Goal: Task Accomplishment & Management: Use online tool/utility

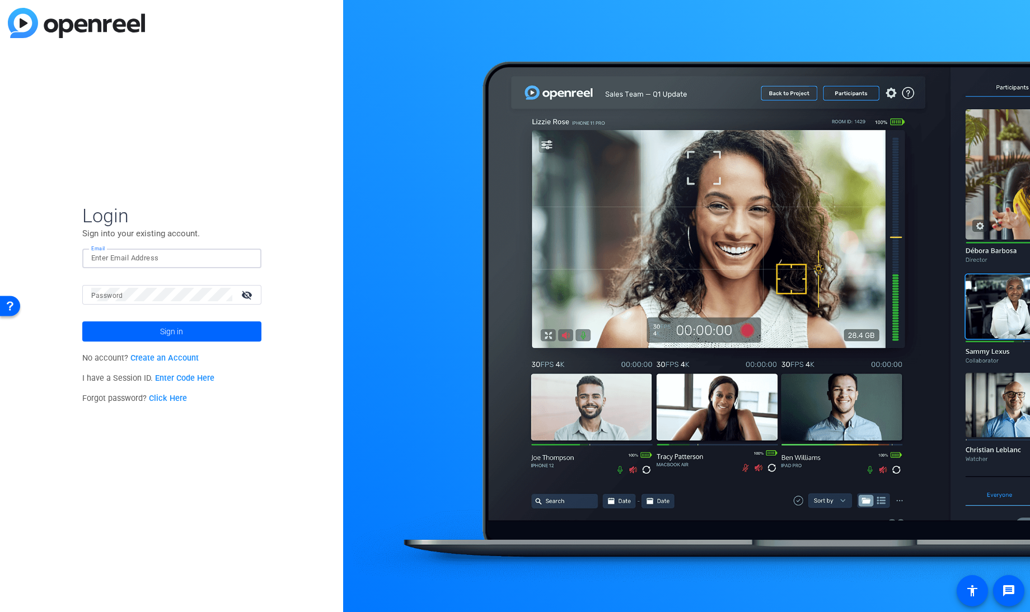
click at [147, 260] on input "Email" at bounding box center [171, 257] width 161 height 13
type input "msamstag@knowledgelaunch.com"
click at [82, 321] on button "Sign in" at bounding box center [171, 331] width 179 height 20
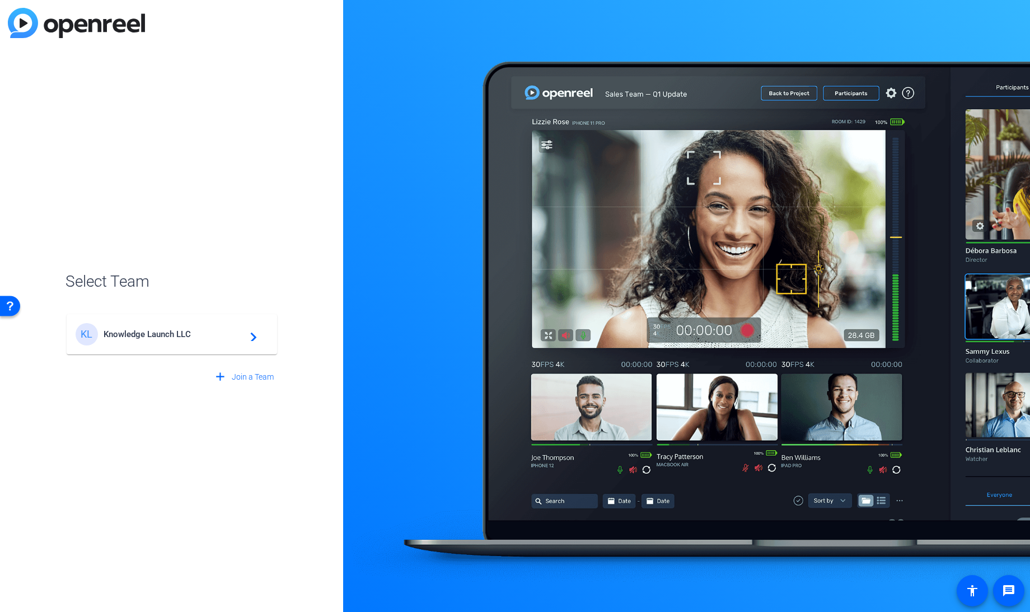
click at [139, 336] on span "Knowledge Launch LLC" at bounding box center [174, 334] width 140 height 10
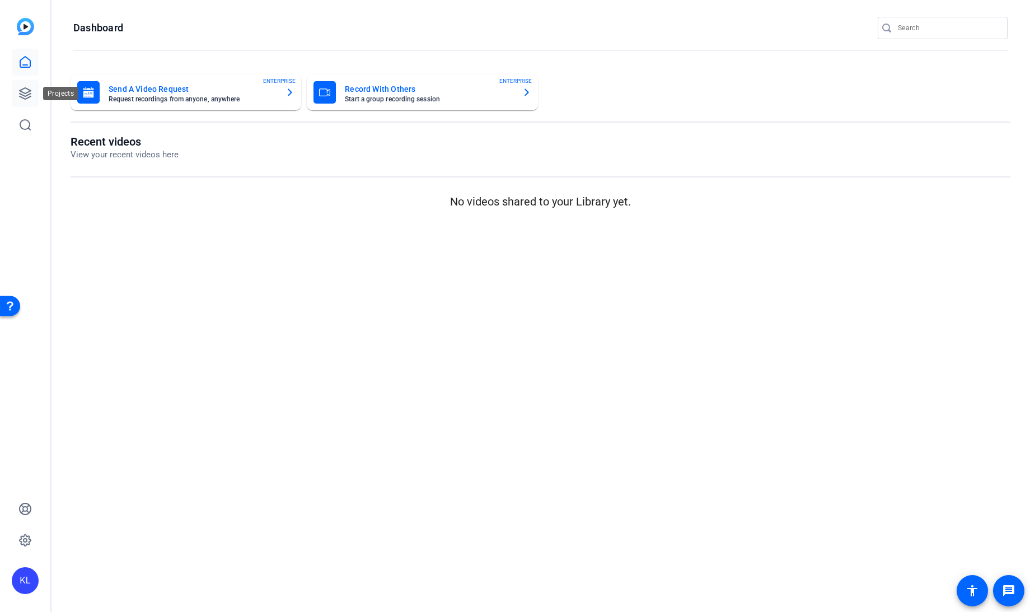
click at [16, 93] on link at bounding box center [25, 93] width 27 height 27
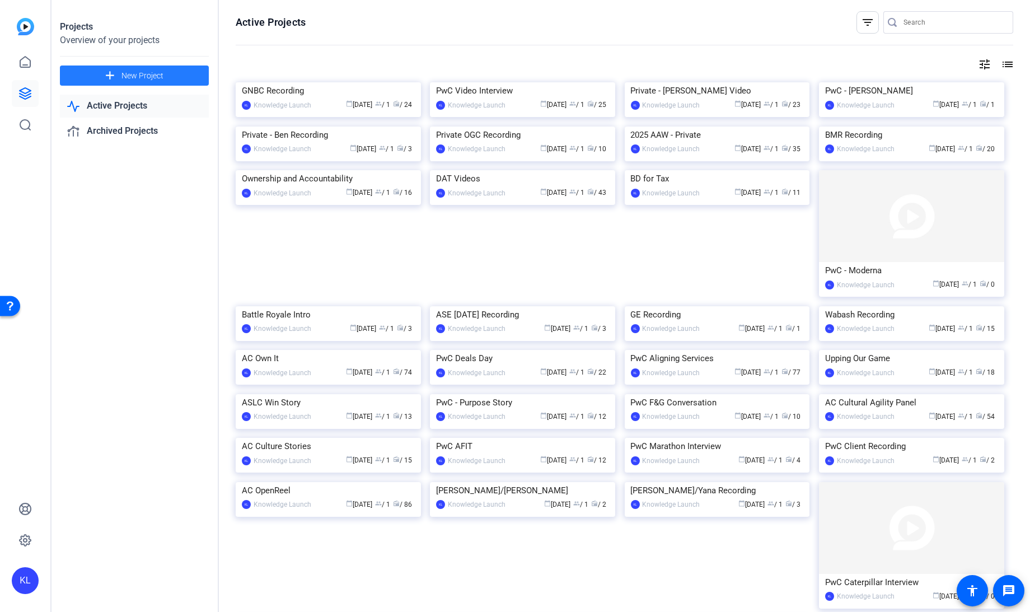
click at [121, 74] on span at bounding box center [134, 75] width 149 height 27
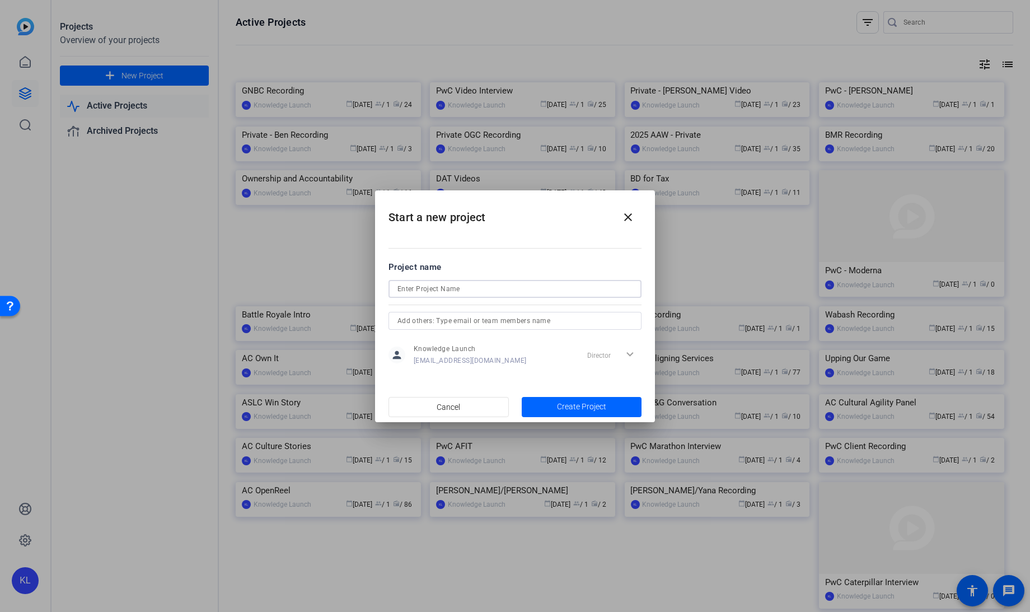
click at [428, 288] on input at bounding box center [515, 288] width 235 height 13
type input "PwC HI Recording"
click at [582, 409] on span "Create Project" at bounding box center [581, 407] width 49 height 12
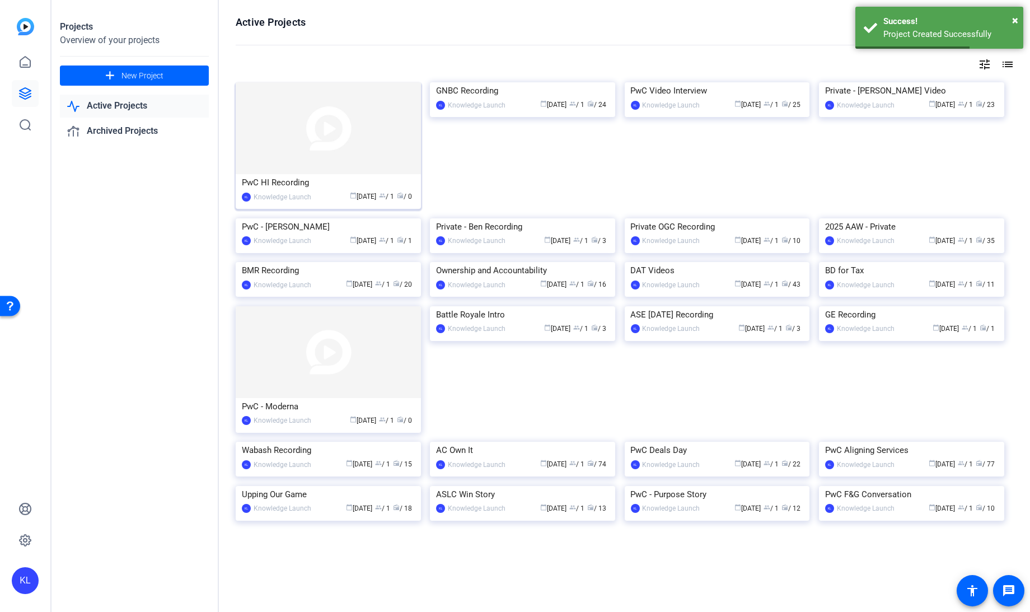
click at [272, 180] on div "PwC HI Recording" at bounding box center [328, 182] width 173 height 17
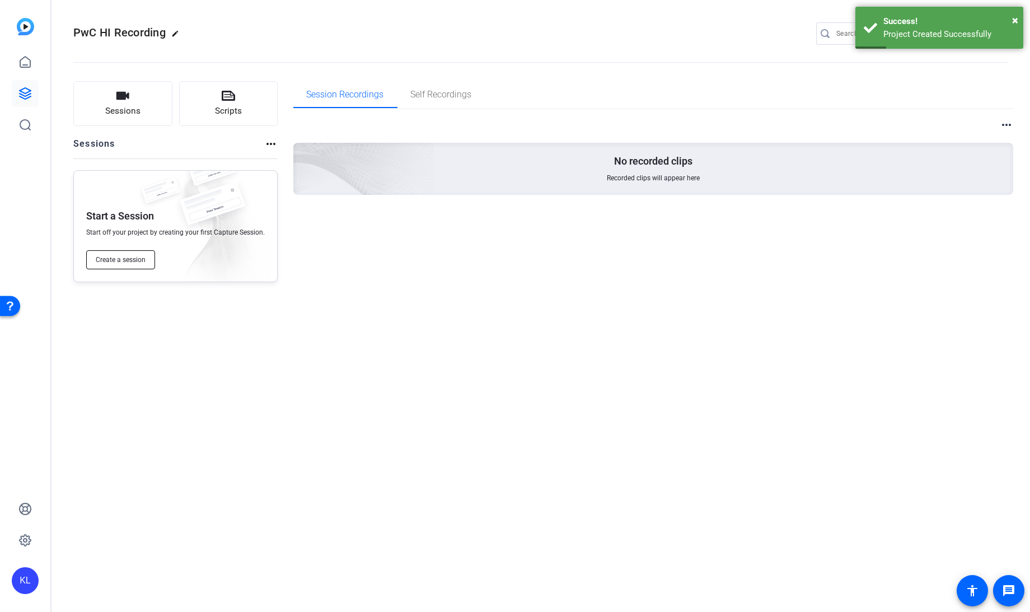
click at [125, 257] on span "Create a session" at bounding box center [121, 259] width 50 height 9
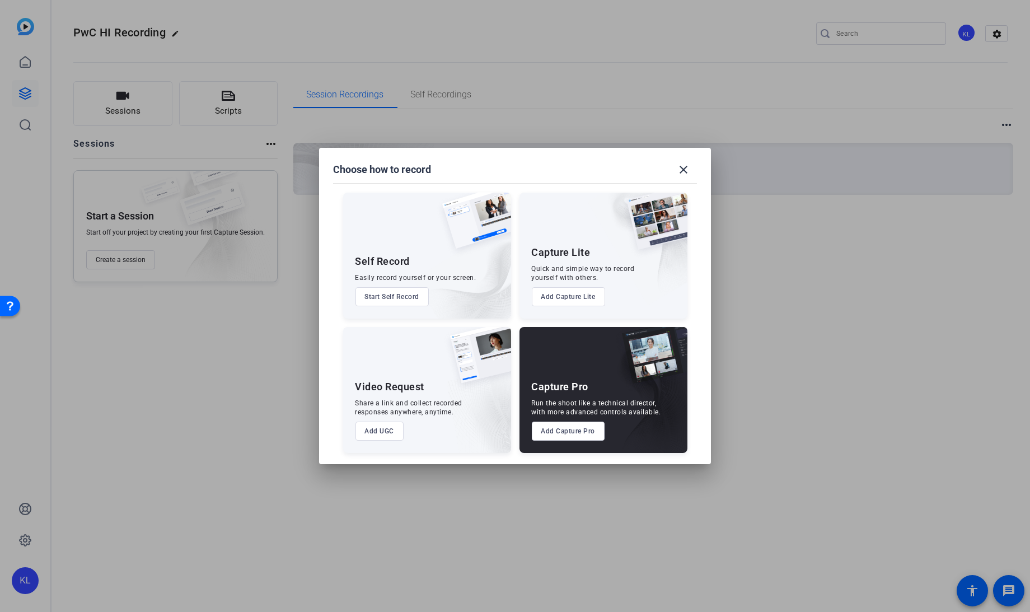
click at [557, 436] on button "Add Capture Pro" at bounding box center [568, 431] width 73 height 19
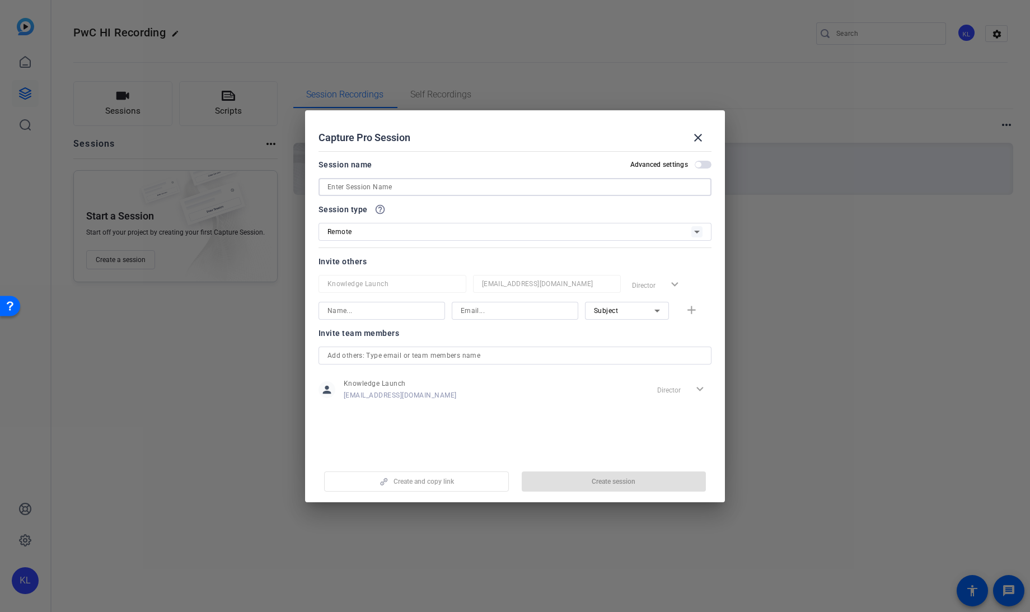
click at [368, 190] on input at bounding box center [515, 186] width 375 height 13
type input "PwC HI Recording"
click at [595, 483] on span "Create session" at bounding box center [614, 481] width 44 height 9
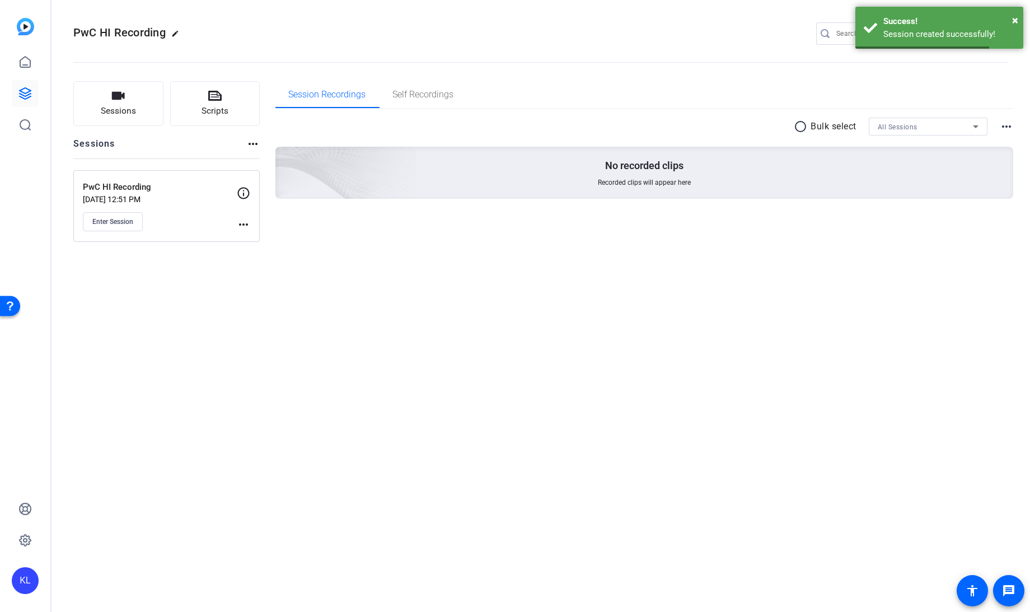
click at [243, 228] on mat-icon "more_horiz" at bounding box center [243, 224] width 13 height 13
click at [258, 236] on span "Edit Session" at bounding box center [271, 239] width 51 height 13
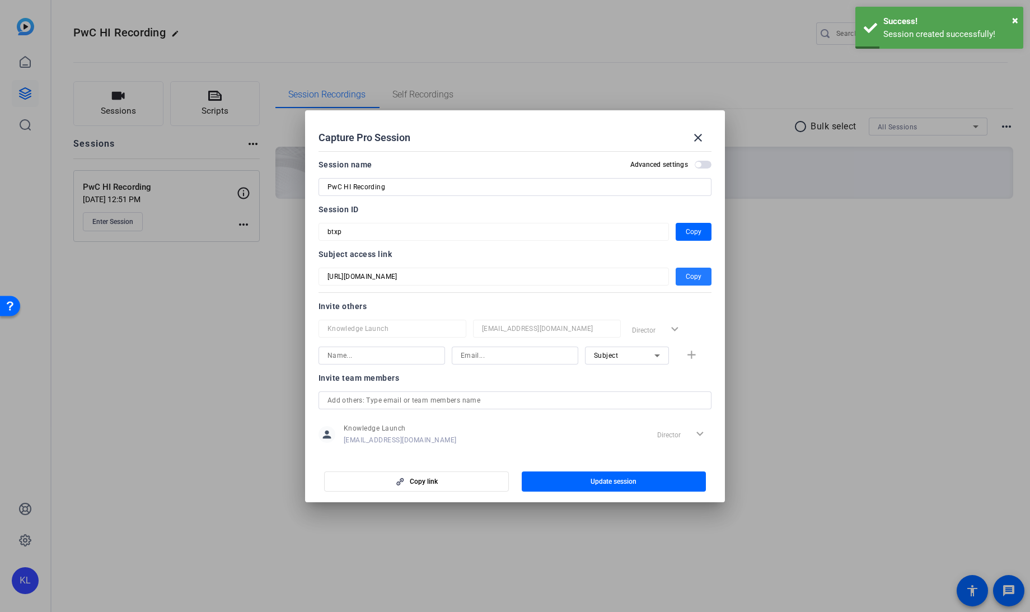
click at [694, 278] on span "Copy" at bounding box center [694, 276] width 16 height 13
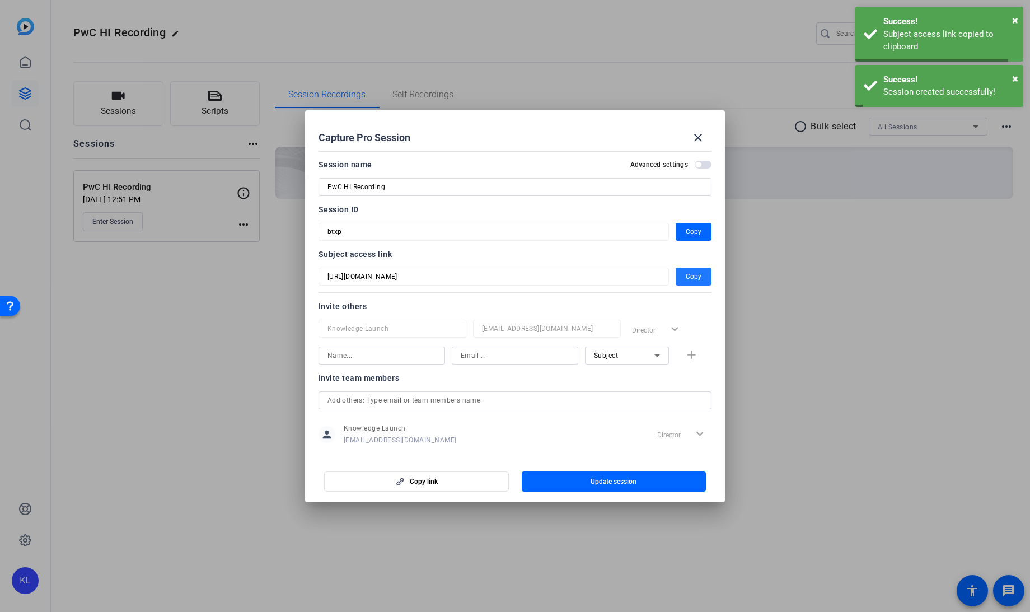
click at [788, 285] on div at bounding box center [515, 306] width 1030 height 612
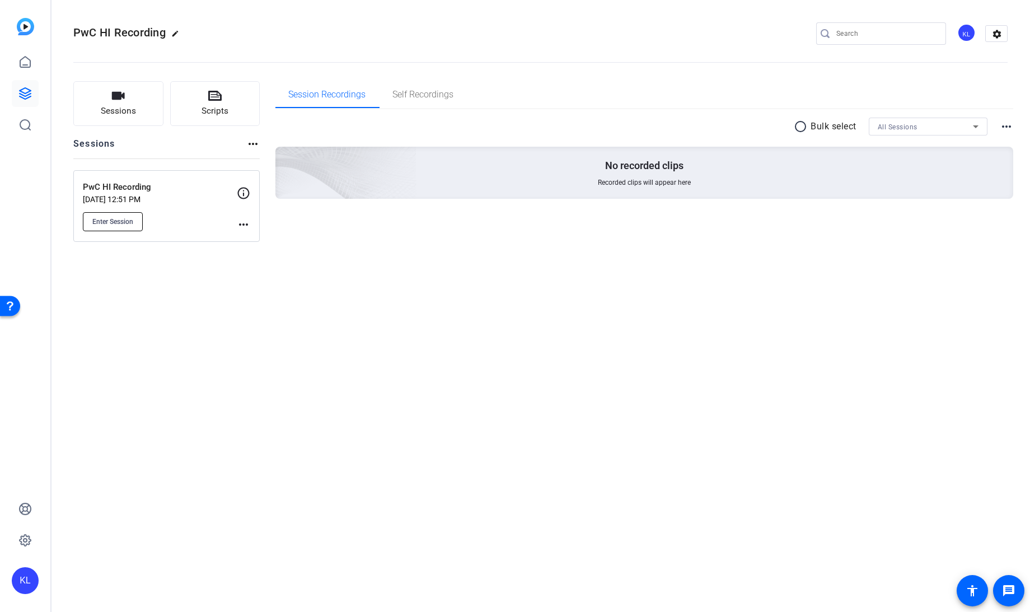
click at [112, 221] on span "Enter Session" at bounding box center [112, 221] width 41 height 9
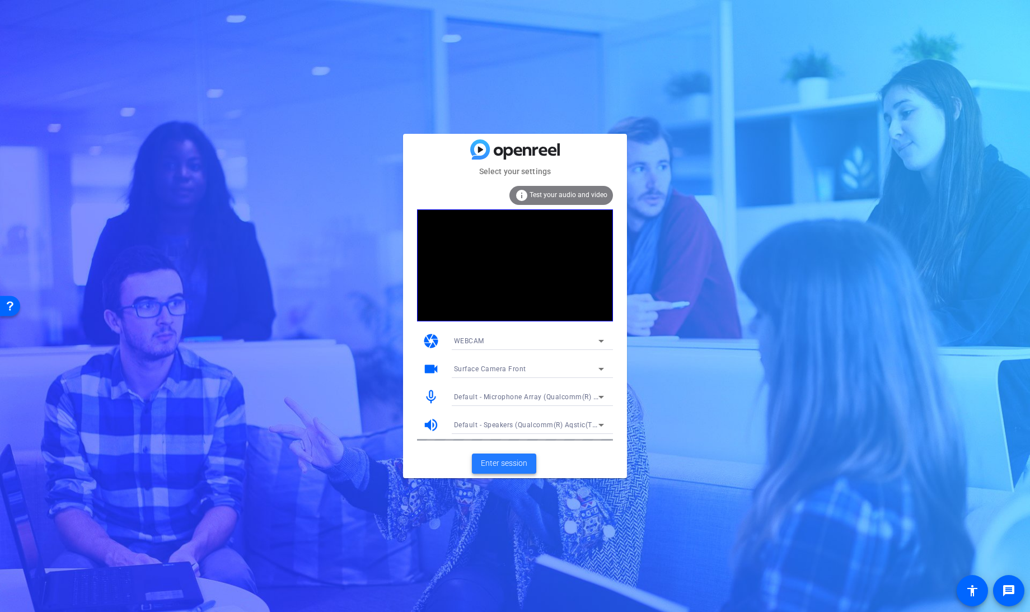
click at [501, 465] on span "Enter session" at bounding box center [504, 463] width 46 height 12
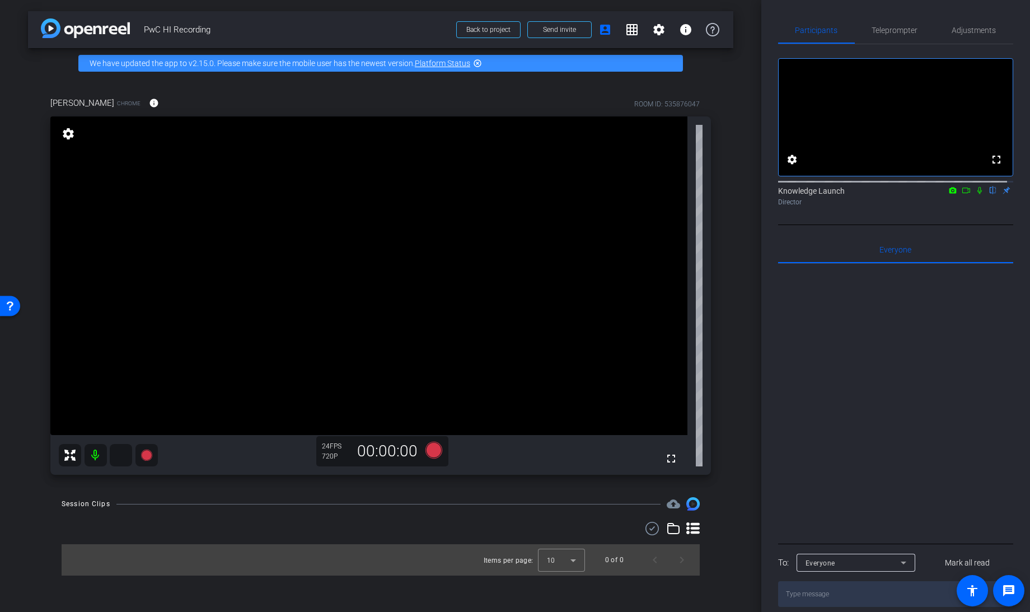
click at [121, 459] on mat-icon at bounding box center [121, 455] width 22 height 22
click at [122, 454] on icon at bounding box center [121, 455] width 12 height 11
click at [958, 24] on span "Adjustments" at bounding box center [974, 30] width 44 height 27
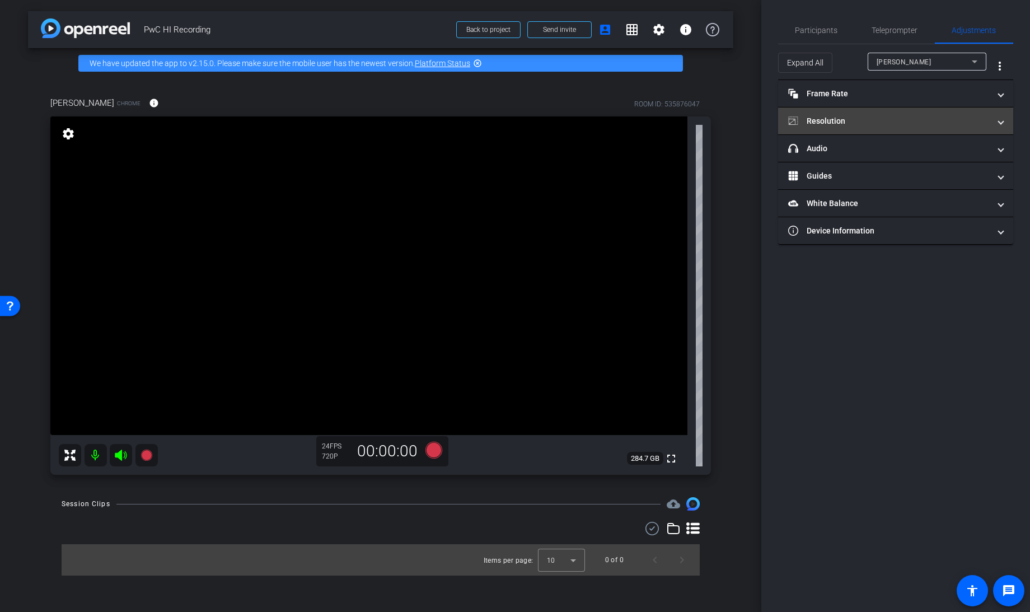
click at [867, 116] on mat-panel-title "Resolution" at bounding box center [889, 121] width 202 height 12
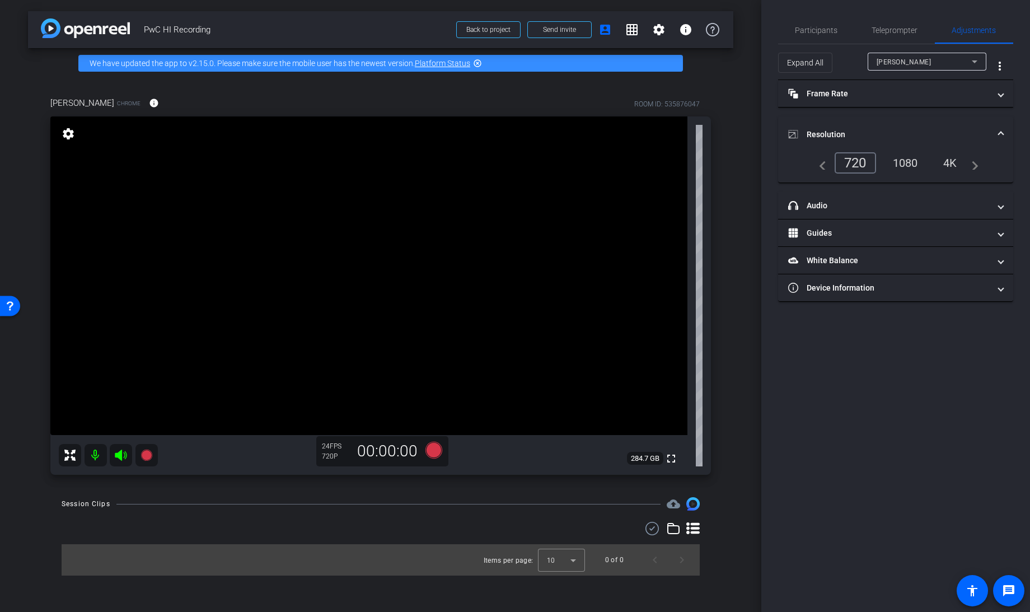
click at [902, 162] on div "1080" at bounding box center [906, 162] width 42 height 19
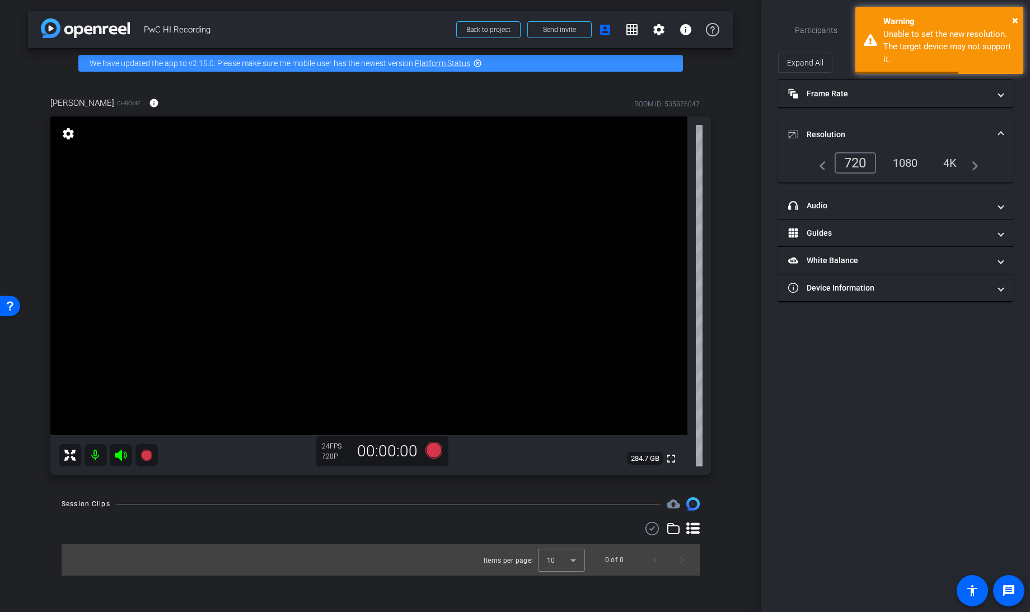
click at [742, 120] on div "arrow_back PwC HI Recording Back to project Send invite account_box grid_on set…" at bounding box center [380, 306] width 761 height 612
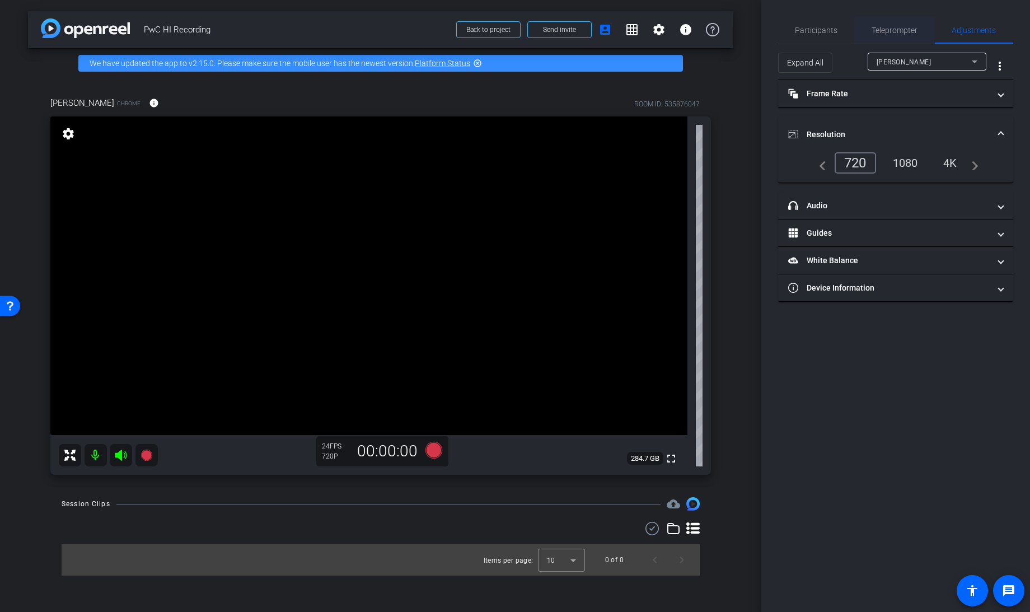
click at [905, 30] on span "Teleprompter" at bounding box center [895, 30] width 46 height 8
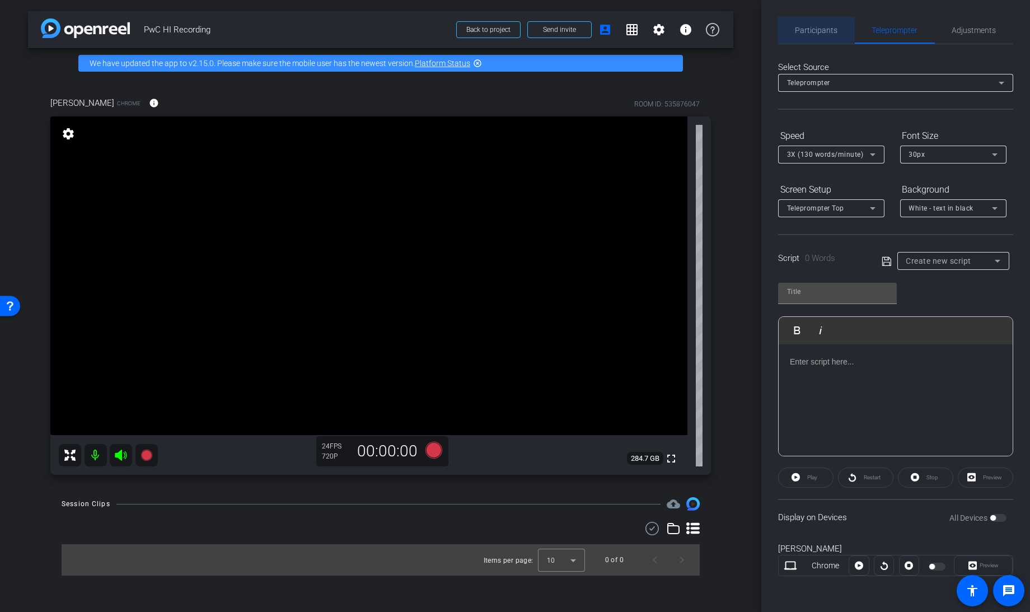
click at [809, 30] on span "Participants" at bounding box center [817, 30] width 43 height 8
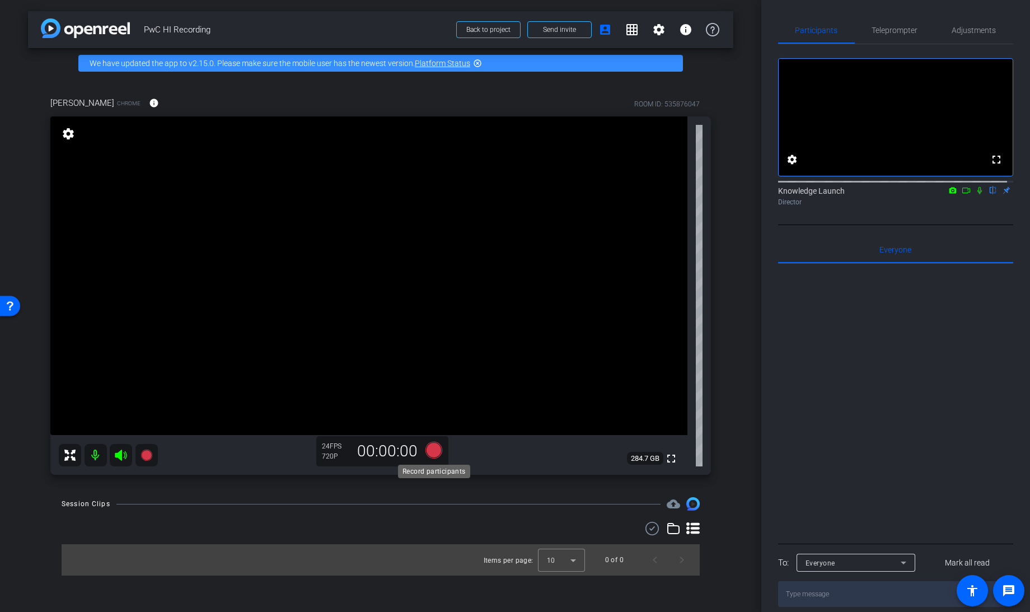
click at [435, 453] on icon at bounding box center [434, 450] width 17 height 17
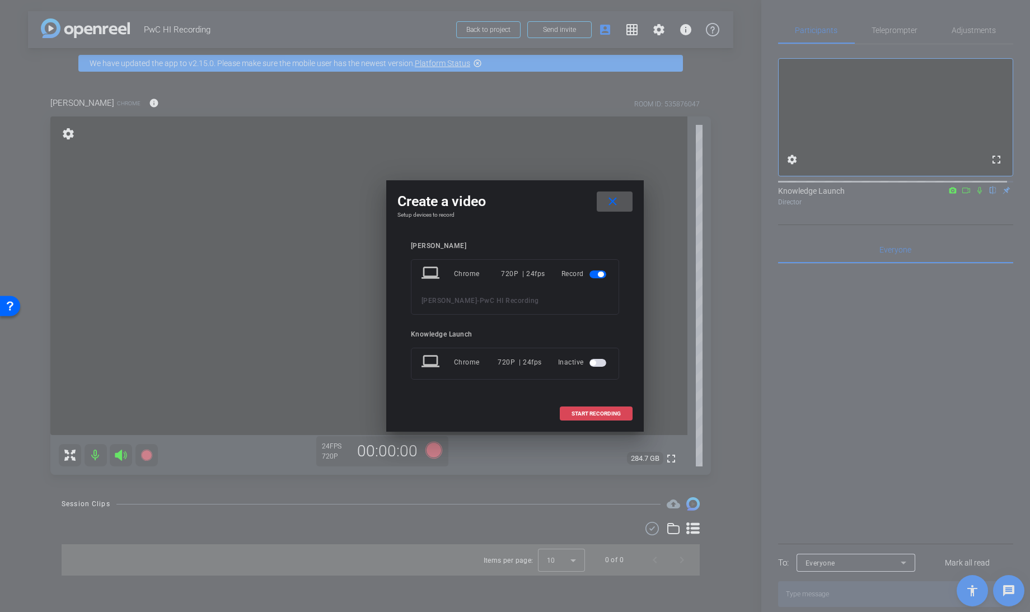
click at [588, 414] on span "START RECORDING" at bounding box center [596, 414] width 49 height 6
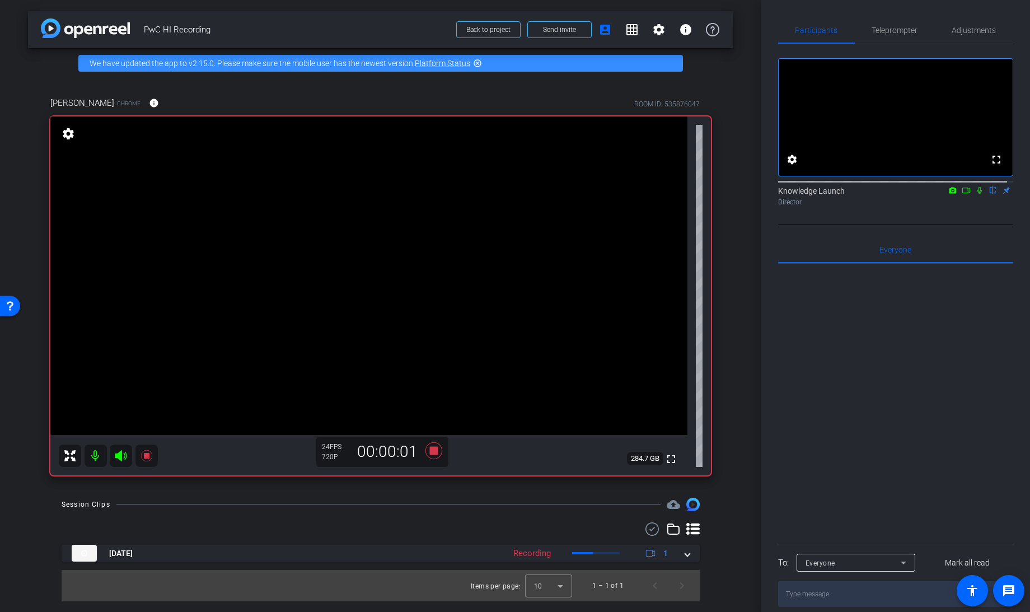
click at [962, 194] on icon at bounding box center [966, 190] width 9 height 8
click at [990, 194] on icon at bounding box center [993, 190] width 9 height 8
click at [990, 194] on icon at bounding box center [993, 190] width 6 height 7
click at [975, 194] on icon at bounding box center [979, 190] width 9 height 8
click at [436, 454] on icon at bounding box center [433, 451] width 27 height 20
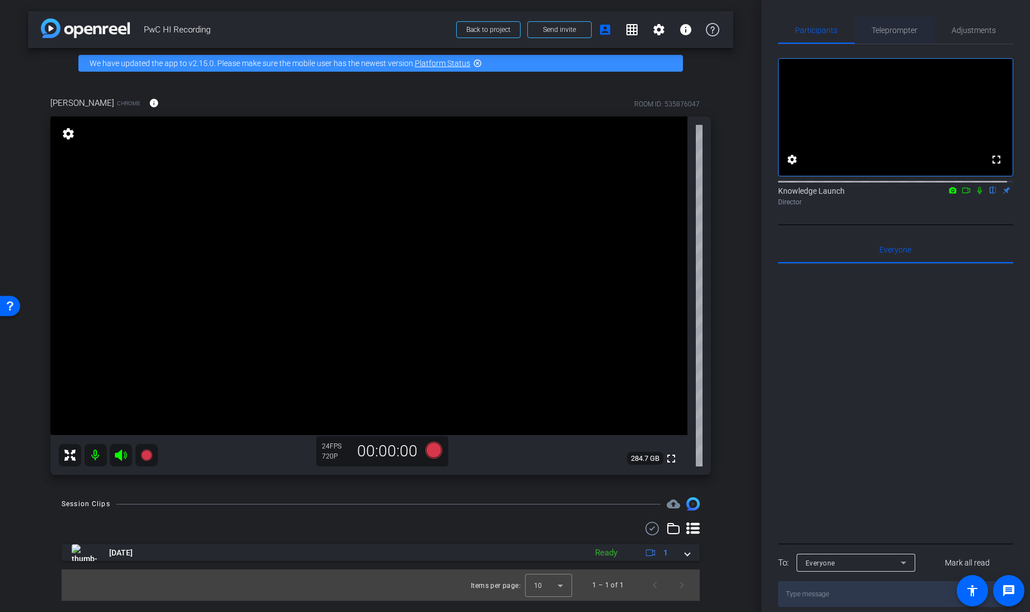
click at [892, 31] on span "Teleprompter" at bounding box center [895, 30] width 46 height 8
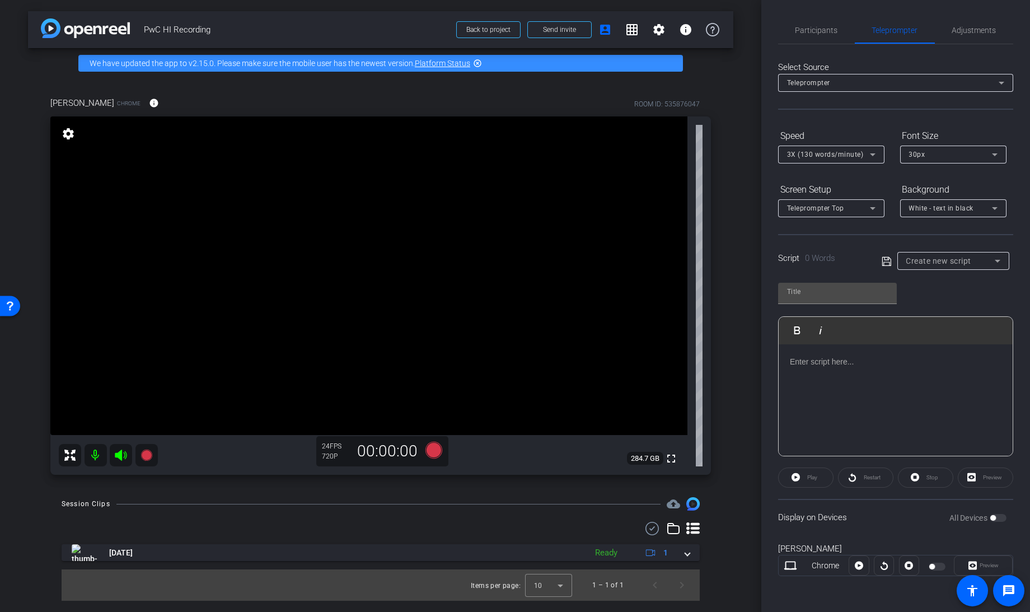
click at [825, 365] on p at bounding box center [896, 362] width 212 height 12
drag, startPoint x: 959, startPoint y: 420, endPoint x: 760, endPoint y: 309, distance: 228.1
click at [760, 309] on div "arrow_back PwC HI Recording Back to project Send invite account_box grid_on set…" at bounding box center [515, 306] width 1030 height 612
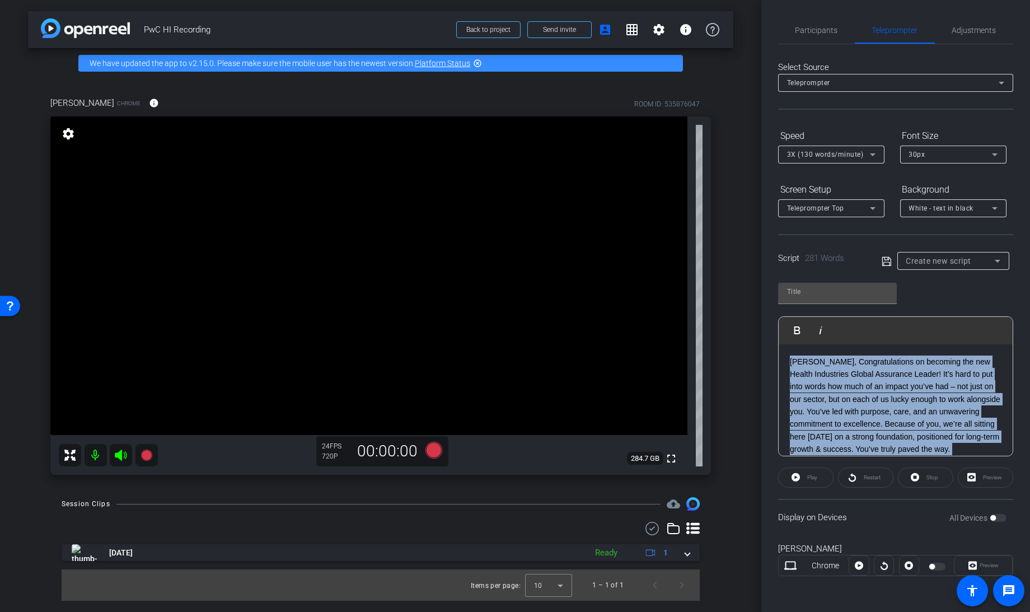
scroll to position [274, 0]
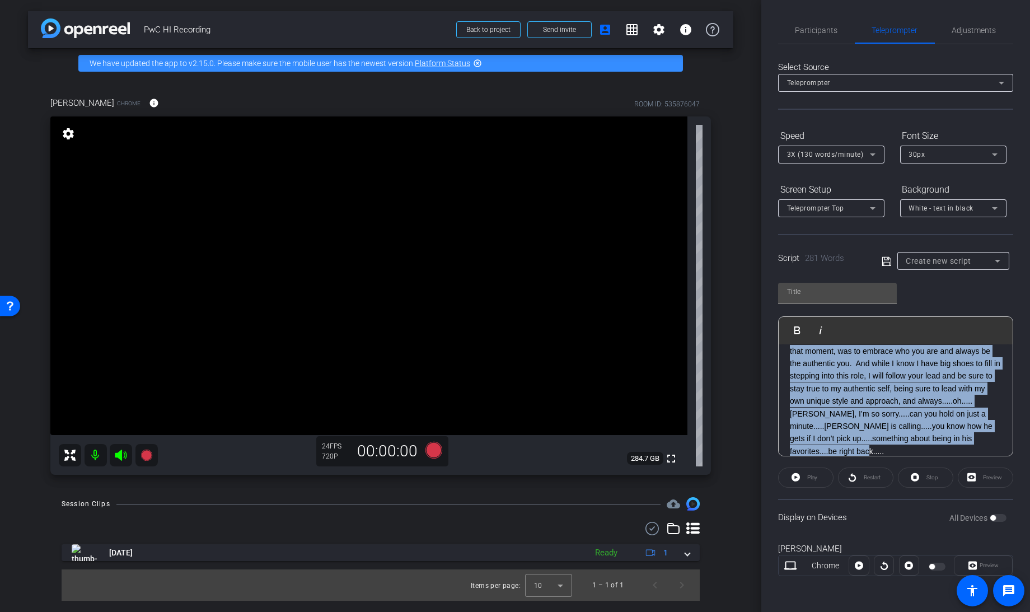
drag, startPoint x: 790, startPoint y: 358, endPoint x: 1030, endPoint y: 559, distance: 312.8
click at [1030, 559] on div "Participants Teleprompter Adjustments settings Knowledge Launch flip Director E…" at bounding box center [895, 306] width 269 height 612
copy div "Lorem, Ipsumdolorsitam co adipisci eli sed Doeius Temporinci Utlabo Etdolorem A…"
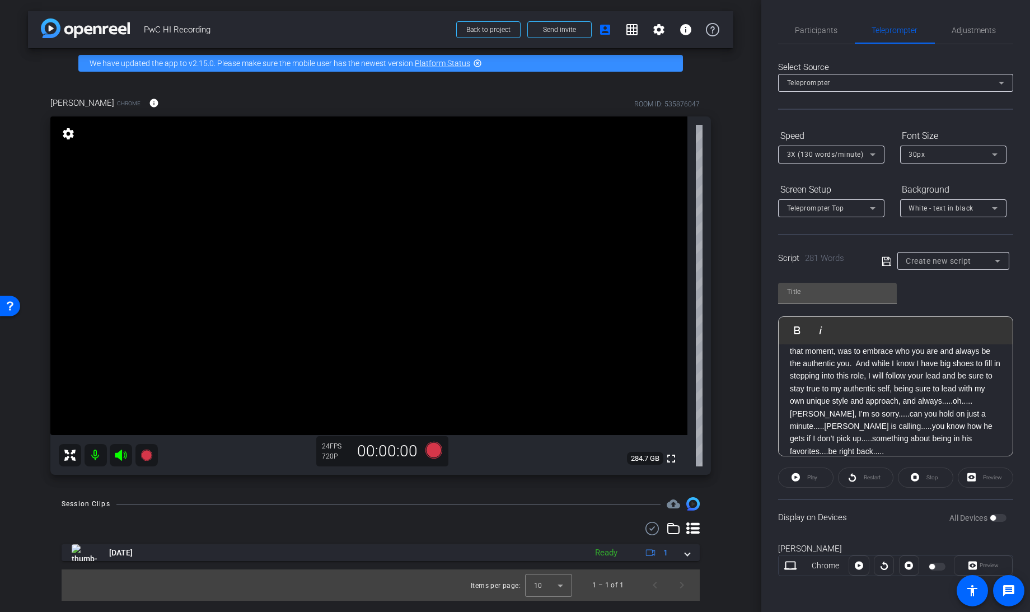
click at [838, 402] on p "The lesson you always taught me, and that I fondly recall in that moment, was t…" at bounding box center [896, 394] width 212 height 125
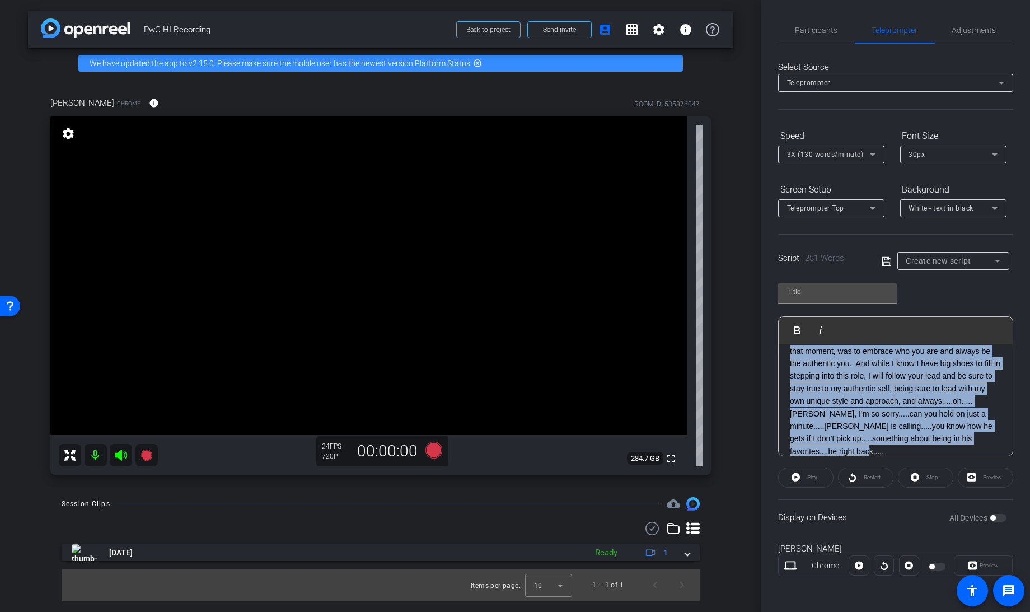
scroll to position [0, 0]
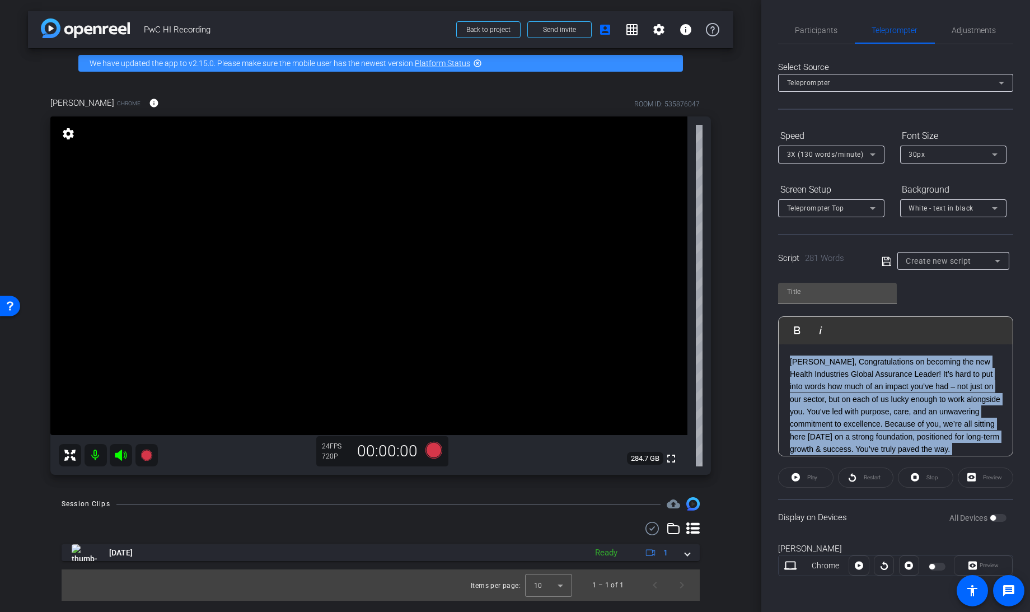
drag, startPoint x: 826, startPoint y: 438, endPoint x: 730, endPoint y: 182, distance: 273.4
click at [730, 182] on div "arrow_back PwC HI Recording Back to project Send invite account_box grid_on set…" at bounding box center [515, 306] width 1030 height 612
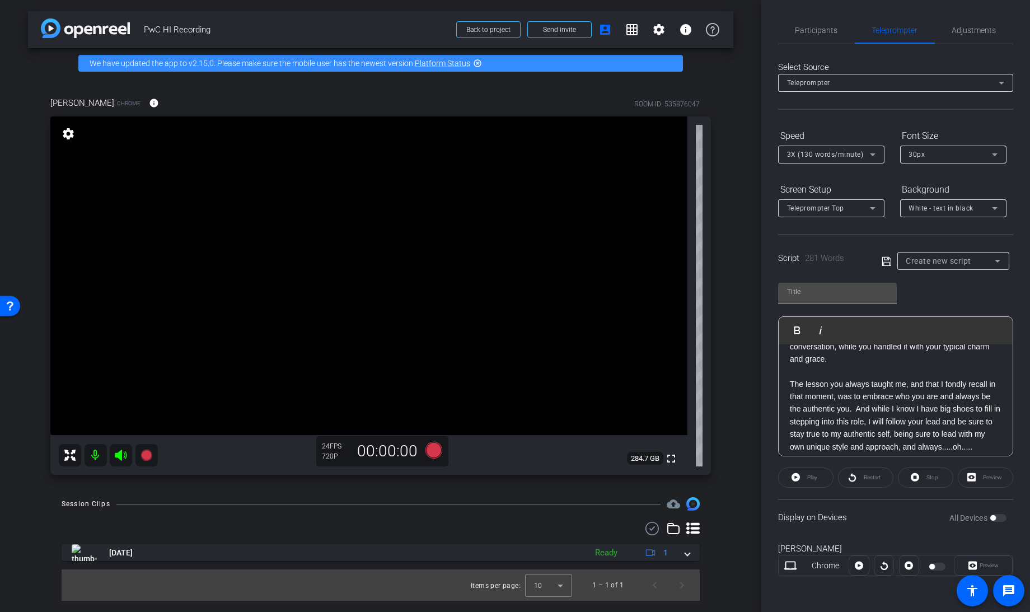
scroll to position [241, 0]
click at [791, 377] on p "The lesson you always taught me, and that I fondly recall in that moment, was t…" at bounding box center [896, 439] width 212 height 125
click at [941, 566] on div at bounding box center [938, 567] width 19 height 8
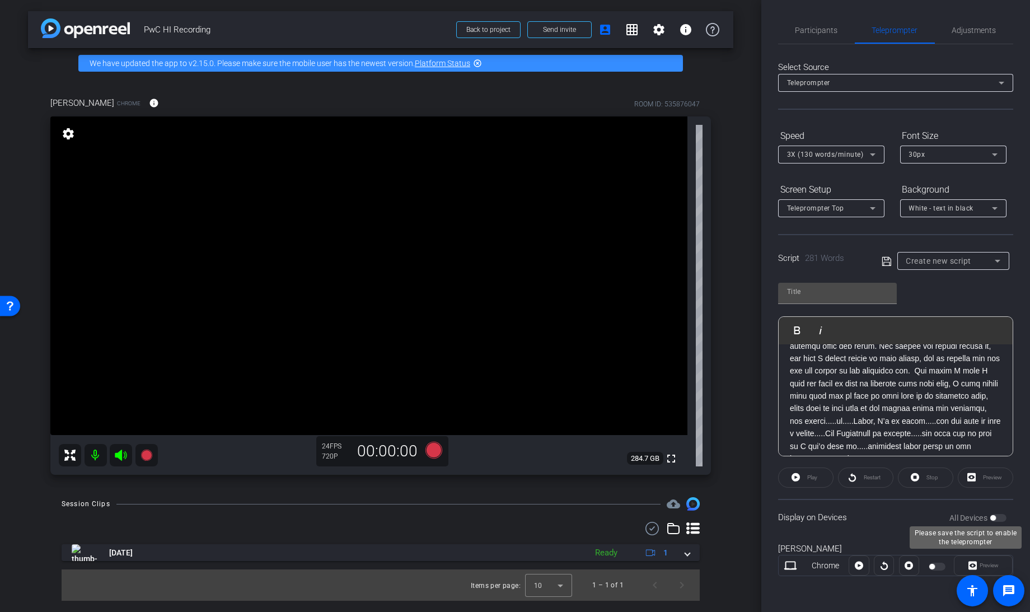
click at [1003, 518] on div "All Devices" at bounding box center [978, 517] width 57 height 11
click at [1001, 518] on div "All Devices" at bounding box center [978, 517] width 57 height 11
drag, startPoint x: 1002, startPoint y: 518, endPoint x: 919, endPoint y: 441, distance: 112.9
click at [919, 441] on openreel-capture-teleprompter "Speed 3X (130 words/minute) Font Size 30px Screen Setup Teleprompter Top Backgr…" at bounding box center [895, 361] width 235 height 469
click at [841, 285] on input "text" at bounding box center [837, 291] width 101 height 13
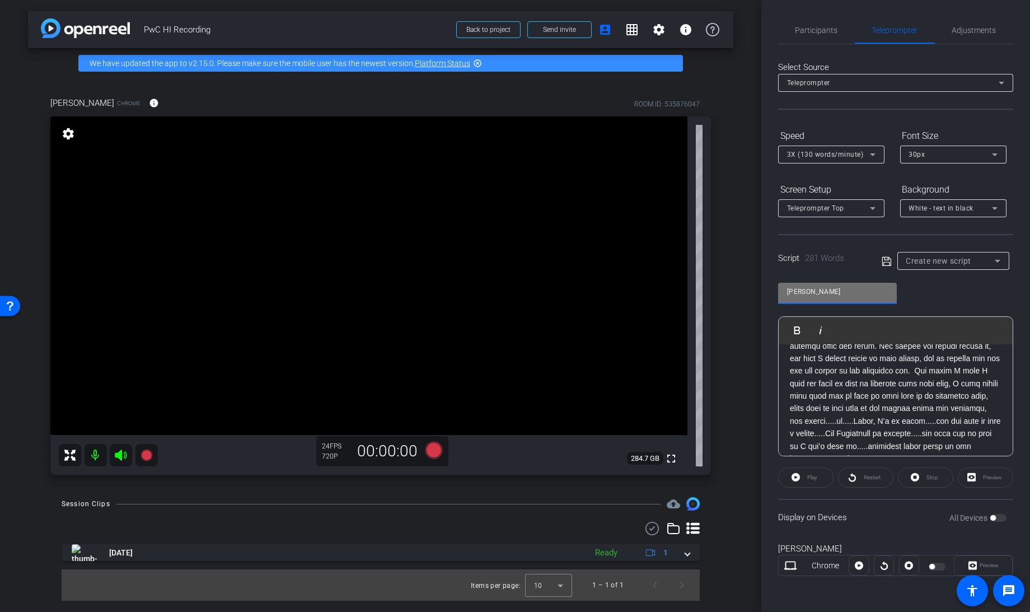
type input "[PERSON_NAME]"
click at [886, 258] on icon at bounding box center [887, 261] width 10 height 13
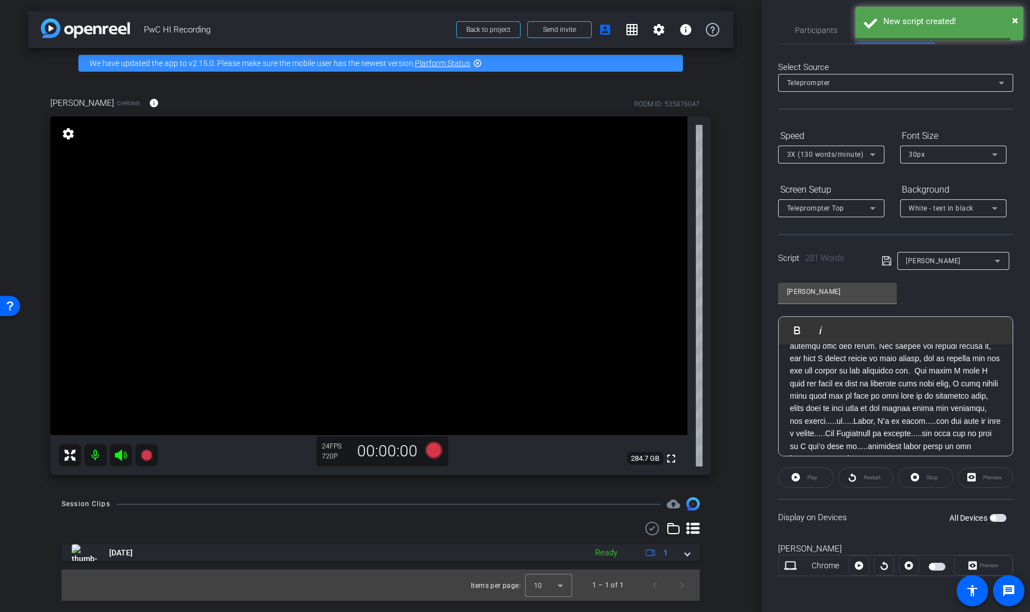
click at [998, 514] on span "button" at bounding box center [998, 518] width 17 height 8
click at [872, 151] on icon at bounding box center [872, 154] width 13 height 13
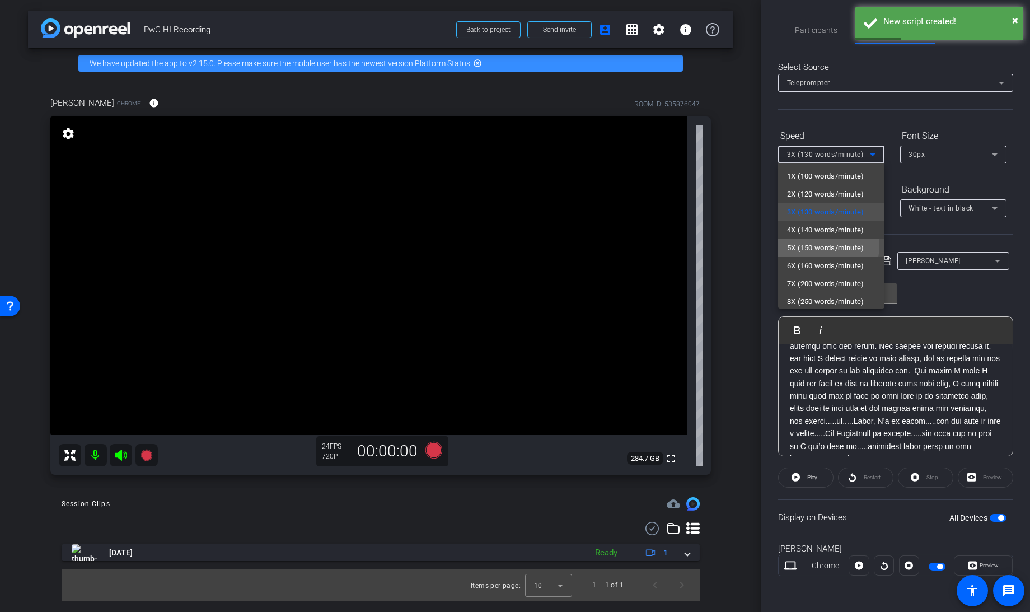
click at [812, 245] on span "5X (150 words/minute)" at bounding box center [825, 247] width 77 height 13
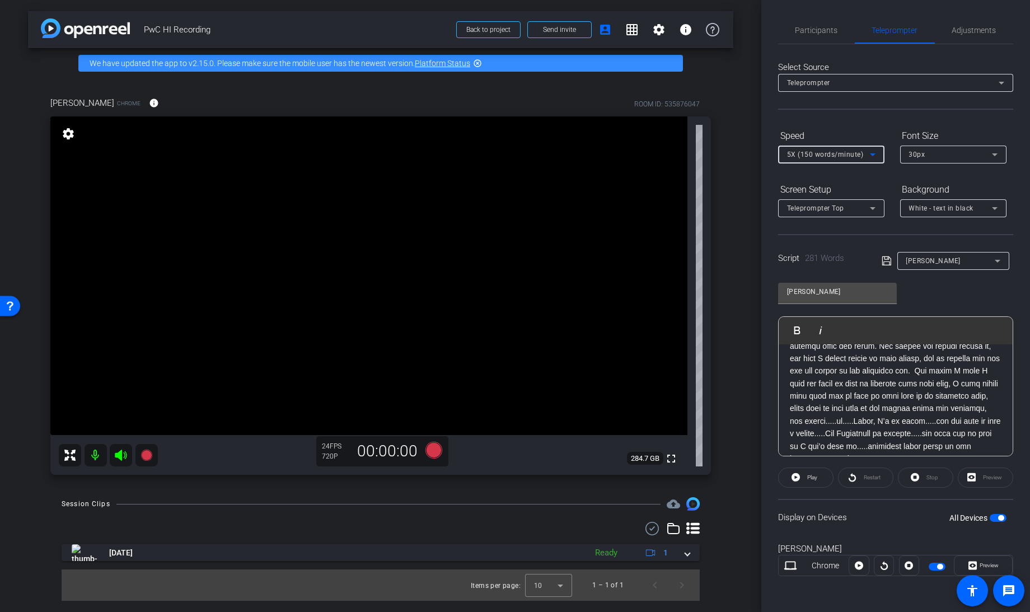
click at [924, 152] on span "30px" at bounding box center [917, 155] width 16 height 8
click at [934, 158] on div at bounding box center [515, 306] width 1030 height 612
click at [856, 208] on div "Teleprompter Top" at bounding box center [828, 208] width 83 height 14
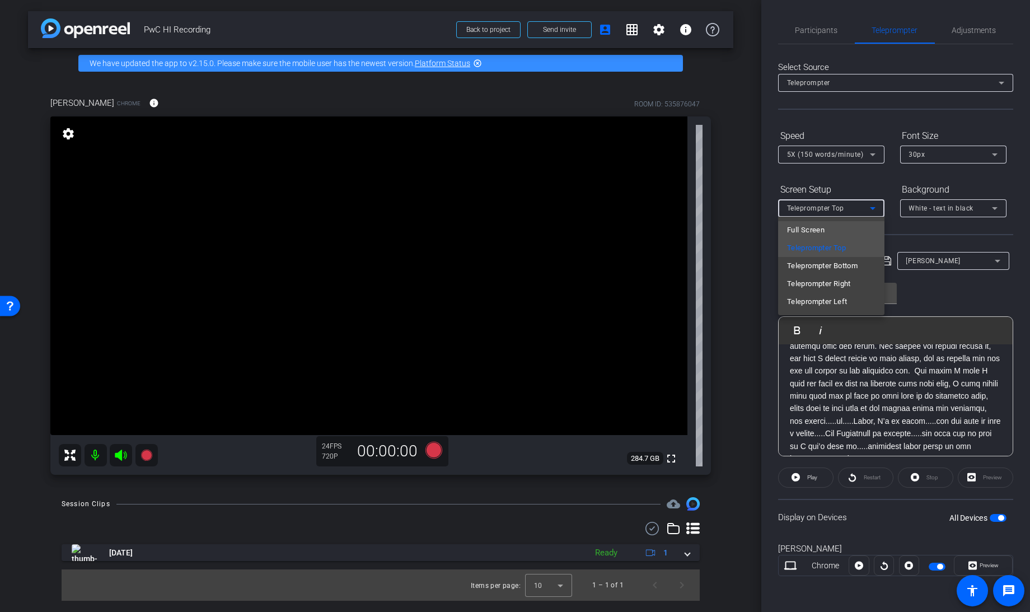
click at [821, 227] on span "Full Screen" at bounding box center [806, 229] width 38 height 13
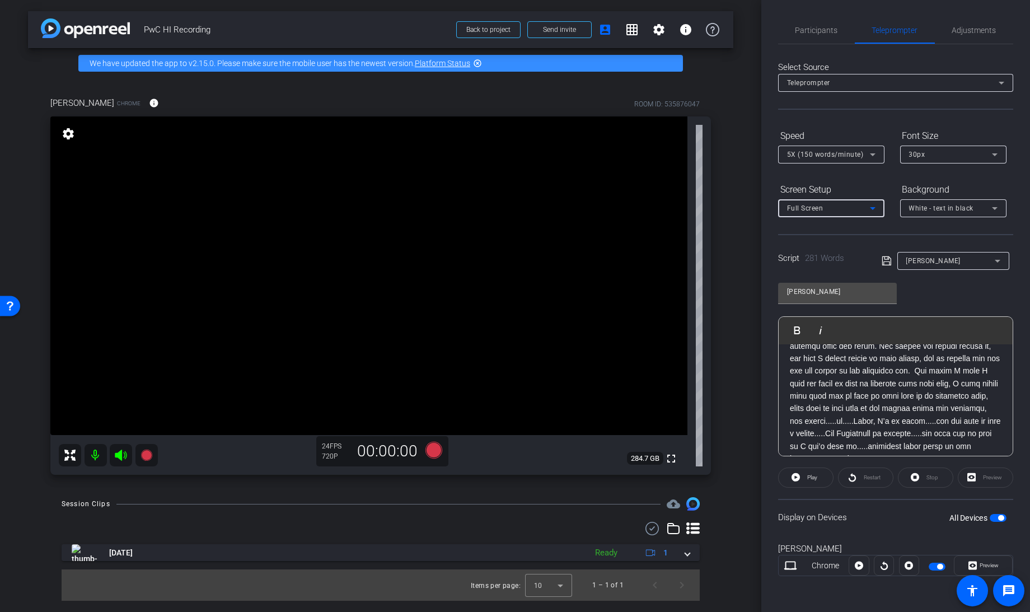
click at [885, 260] on icon at bounding box center [887, 260] width 10 height 13
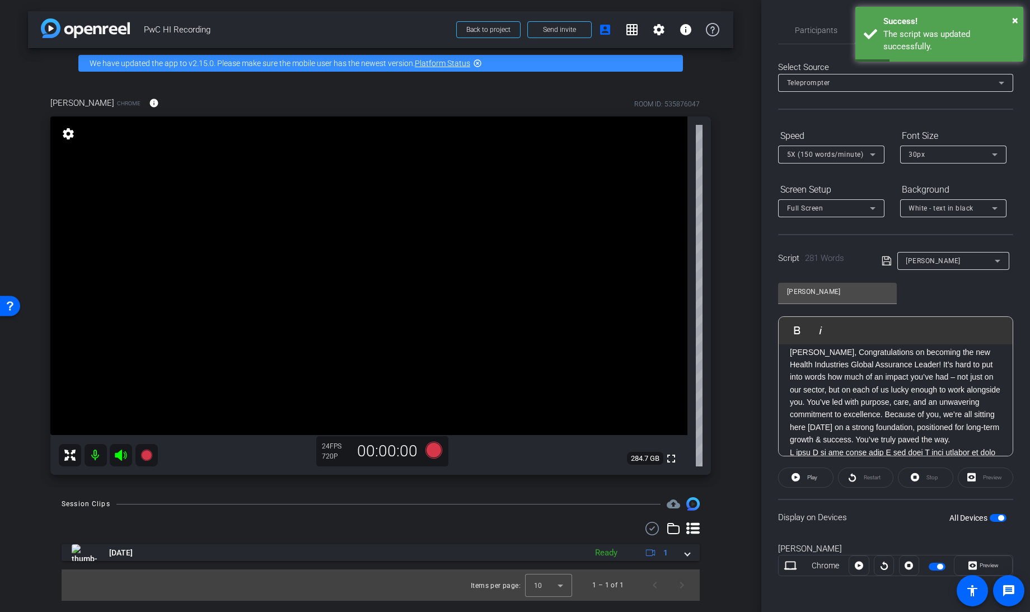
scroll to position [0, 0]
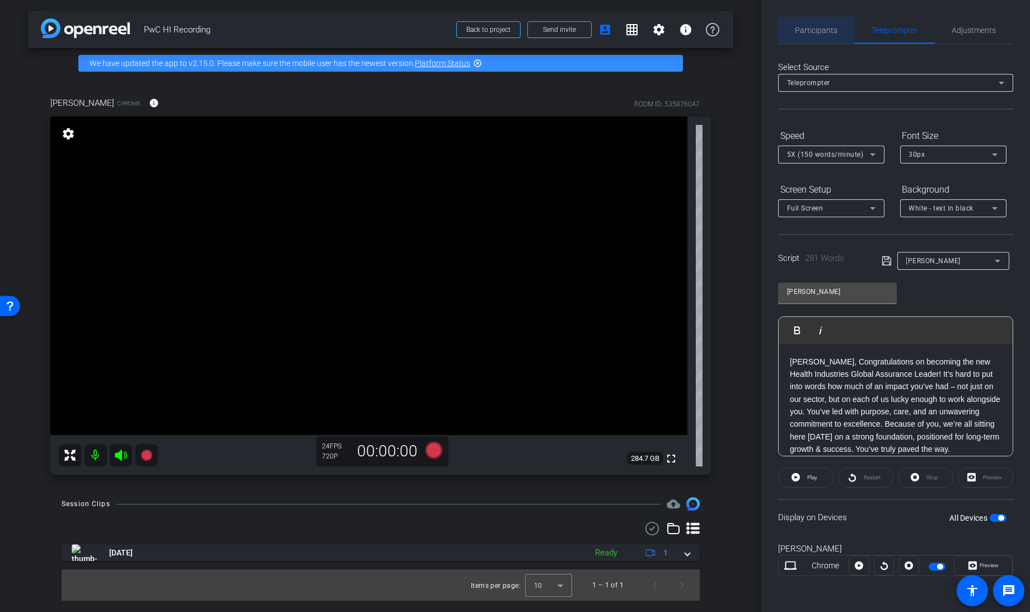
click at [824, 34] on span "Participants" at bounding box center [817, 30] width 43 height 8
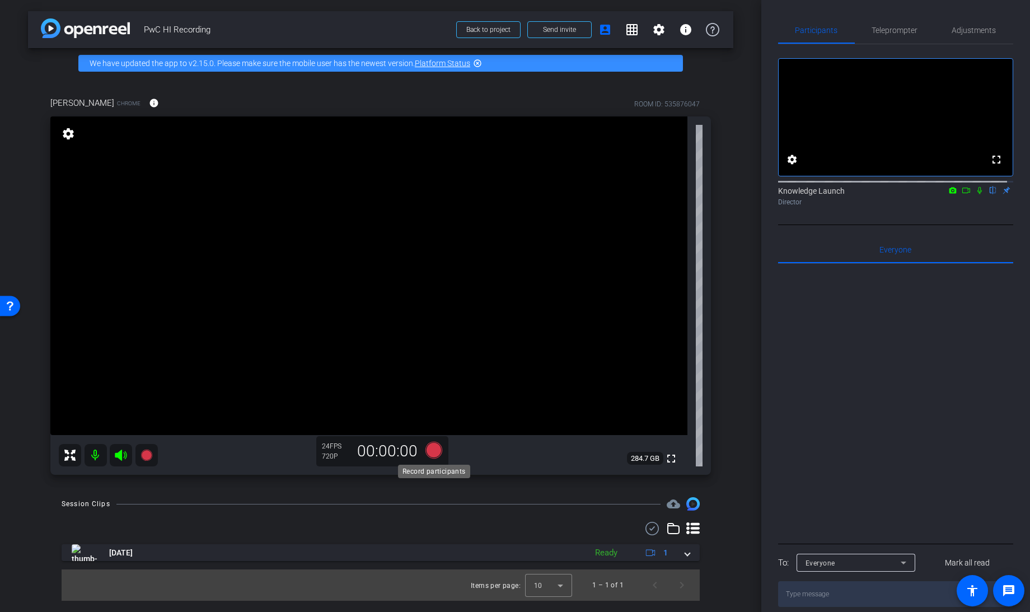
click at [432, 452] on icon at bounding box center [434, 450] width 17 height 17
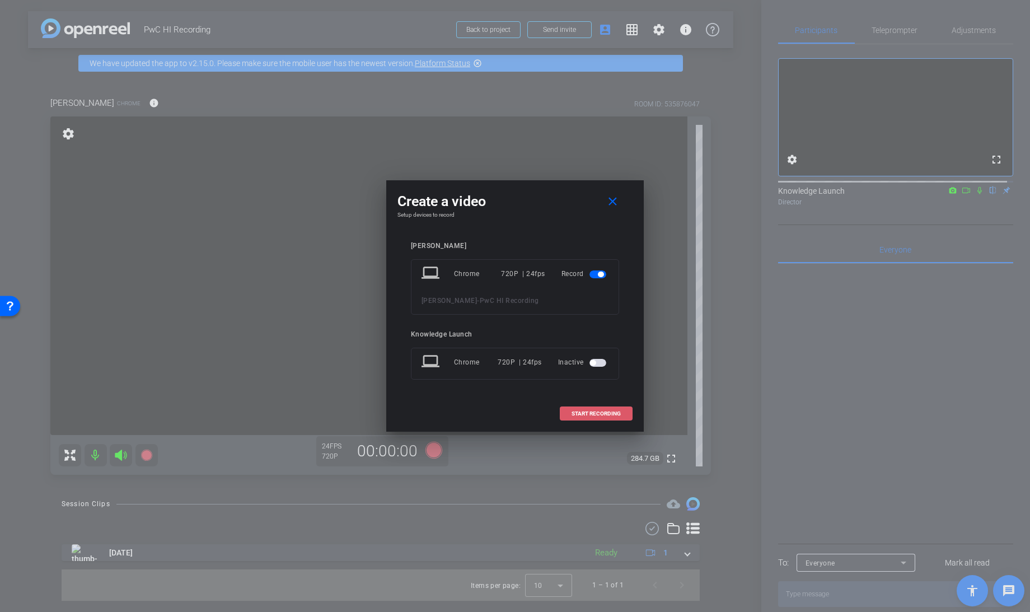
click at [587, 412] on span "START RECORDING" at bounding box center [596, 414] width 49 height 6
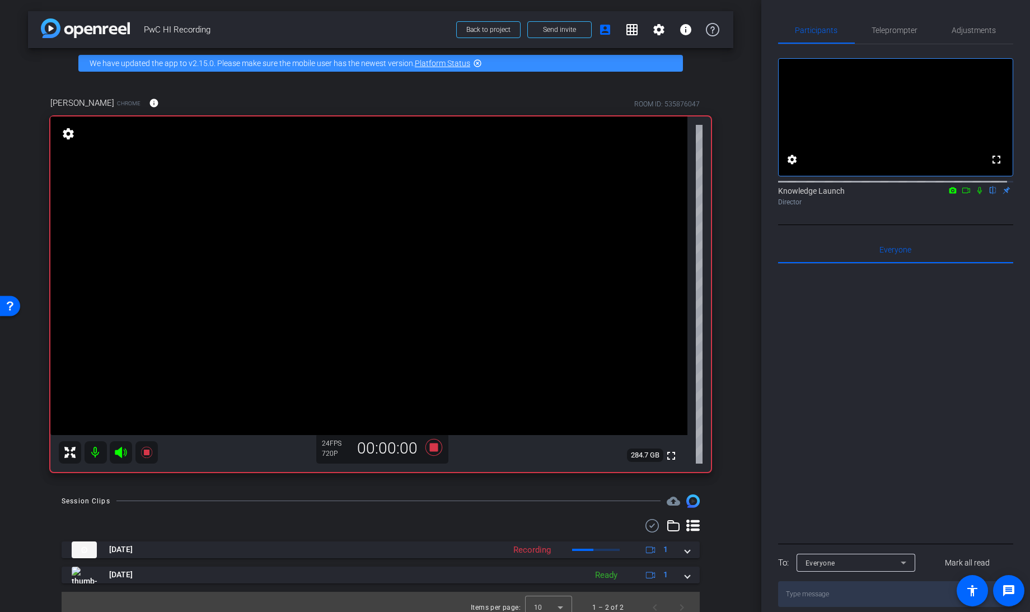
click at [962, 193] on icon at bounding box center [966, 191] width 8 height 6
click at [961, 201] on div "Knowledge Launch flip Director" at bounding box center [895, 196] width 235 height 22
click at [895, 32] on span "Teleprompter" at bounding box center [895, 30] width 46 height 8
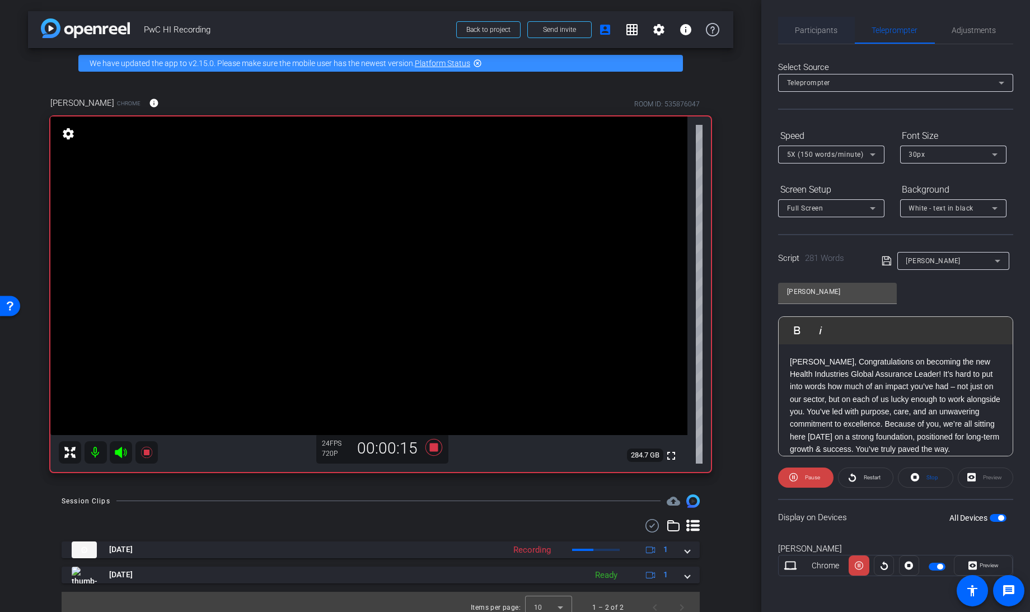
click at [816, 26] on span "Participants" at bounding box center [817, 30] width 43 height 8
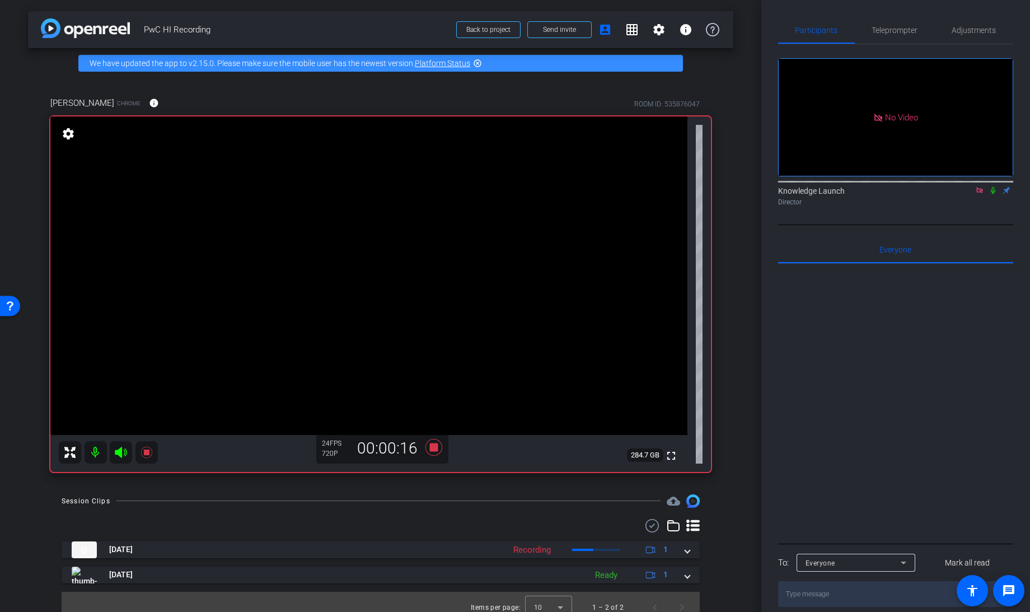
click at [995, 186] on icon at bounding box center [993, 190] width 9 height 8
click at [890, 27] on span "Teleprompter" at bounding box center [895, 30] width 46 height 8
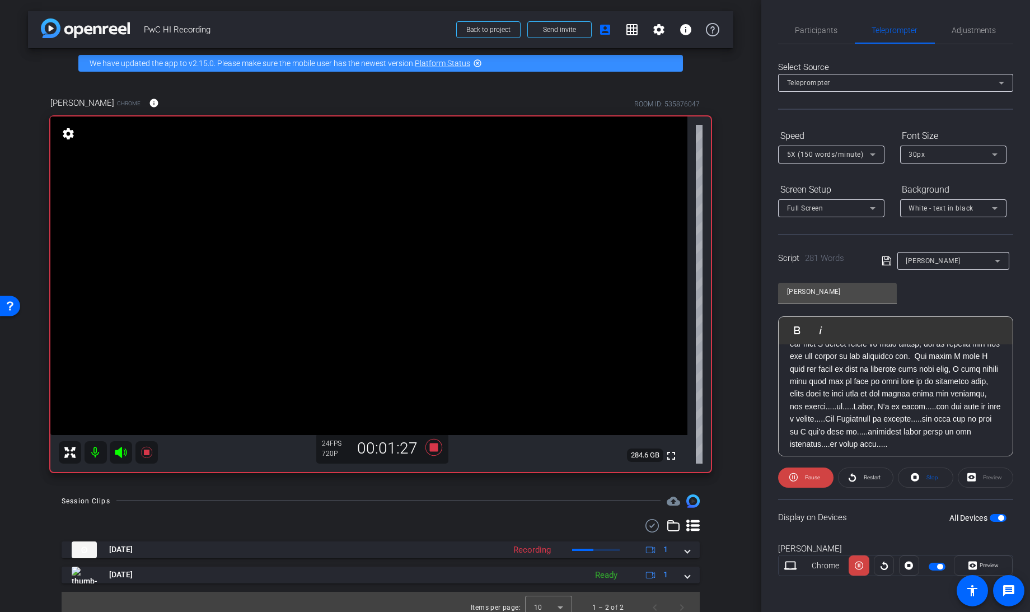
scroll to position [256, 0]
click at [814, 28] on span "Participants" at bounding box center [817, 30] width 43 height 8
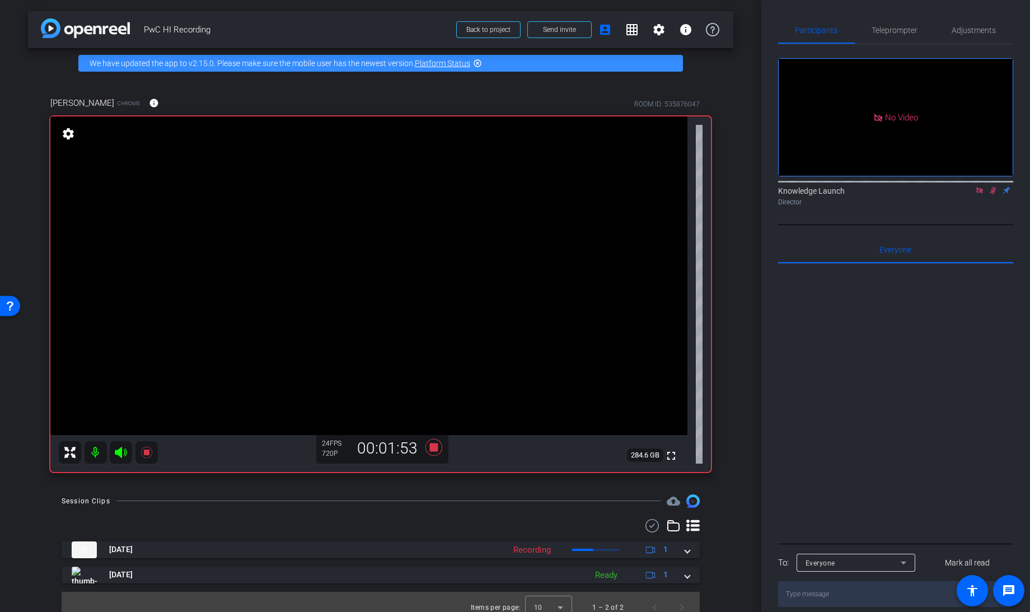
click at [994, 187] on icon at bounding box center [993, 190] width 6 height 7
click at [429, 451] on icon at bounding box center [434, 446] width 17 height 17
click at [980, 186] on icon at bounding box center [979, 190] width 9 height 8
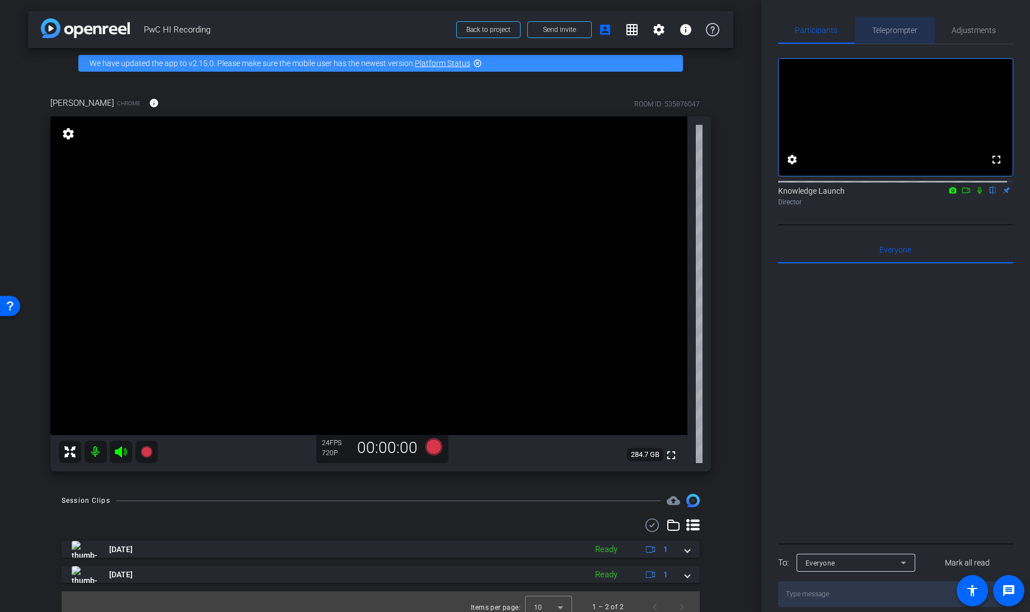
click at [891, 34] on span "Teleprompter" at bounding box center [895, 30] width 46 height 8
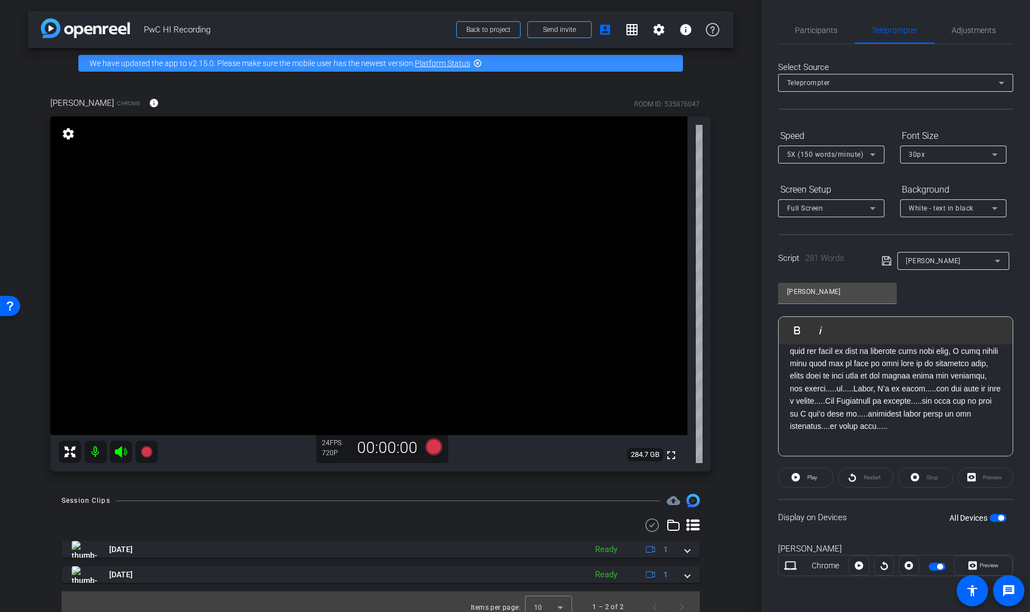
scroll to position [0, 0]
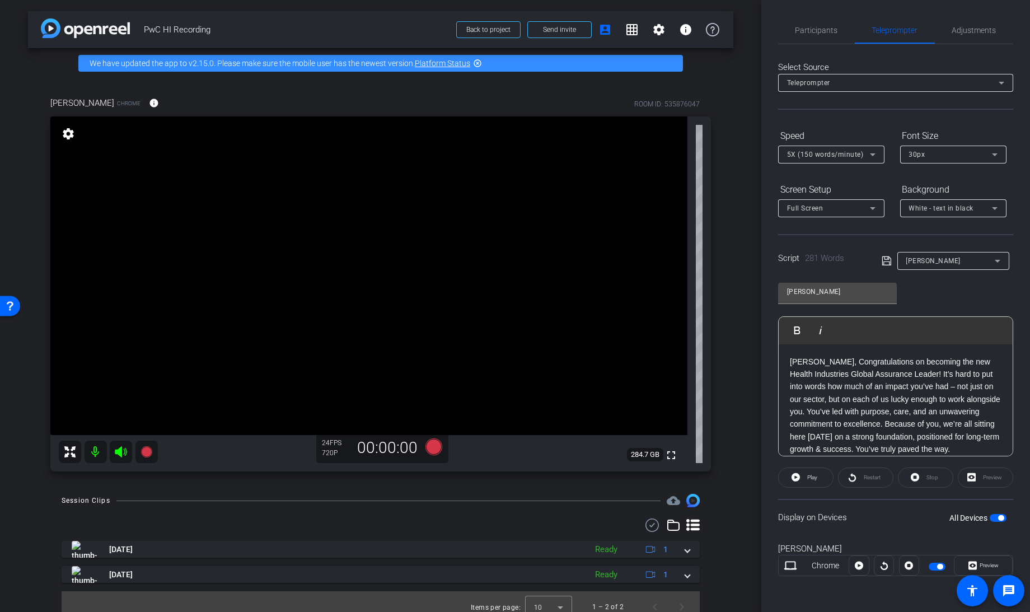
drag, startPoint x: 926, startPoint y: 427, endPoint x: 756, endPoint y: 244, distance: 249.6
click at [756, 244] on div "arrow_back PwC HI Recording Back to project Send invite account_box grid_on set…" at bounding box center [515, 306] width 1030 height 612
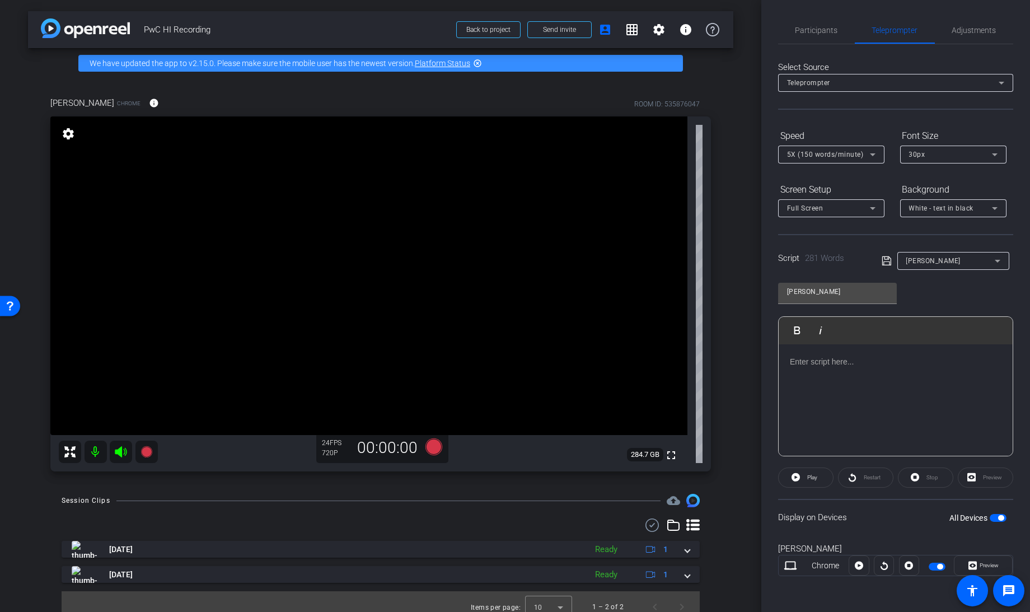
scroll to position [111, 0]
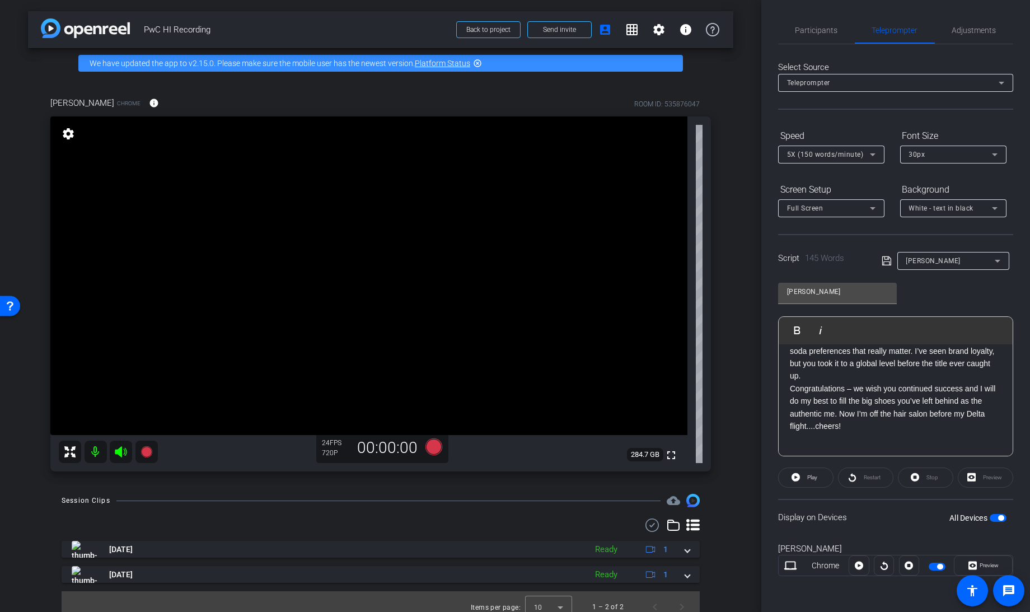
click at [792, 390] on p "Congratulations – we wish you continued success and I will do my best to fill t…" at bounding box center [896, 407] width 212 height 50
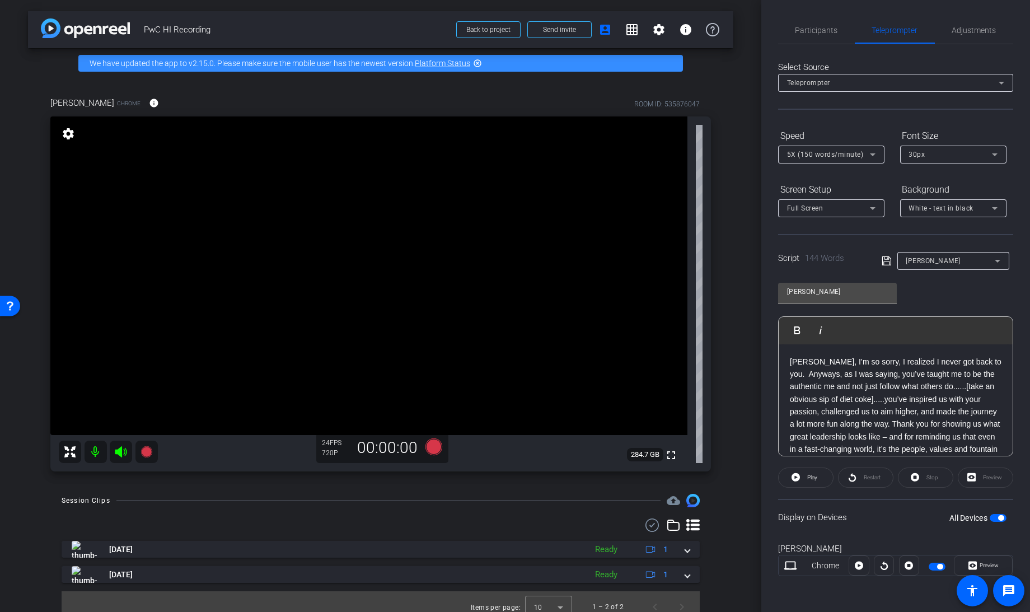
scroll to position [1, 0]
click at [886, 257] on icon at bounding box center [887, 260] width 10 height 13
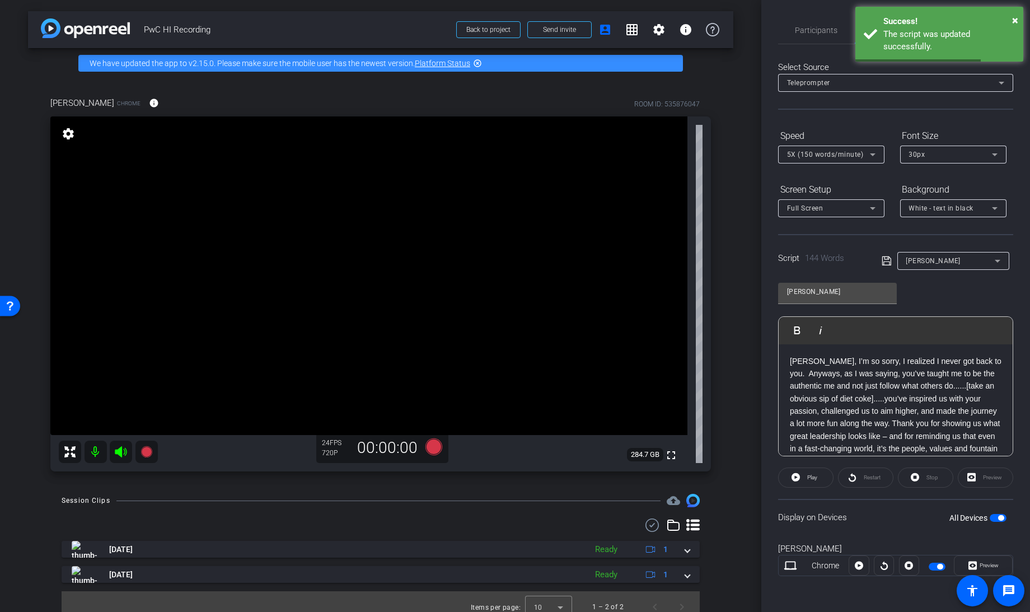
click at [998, 519] on span "button" at bounding box center [998, 518] width 17 height 8
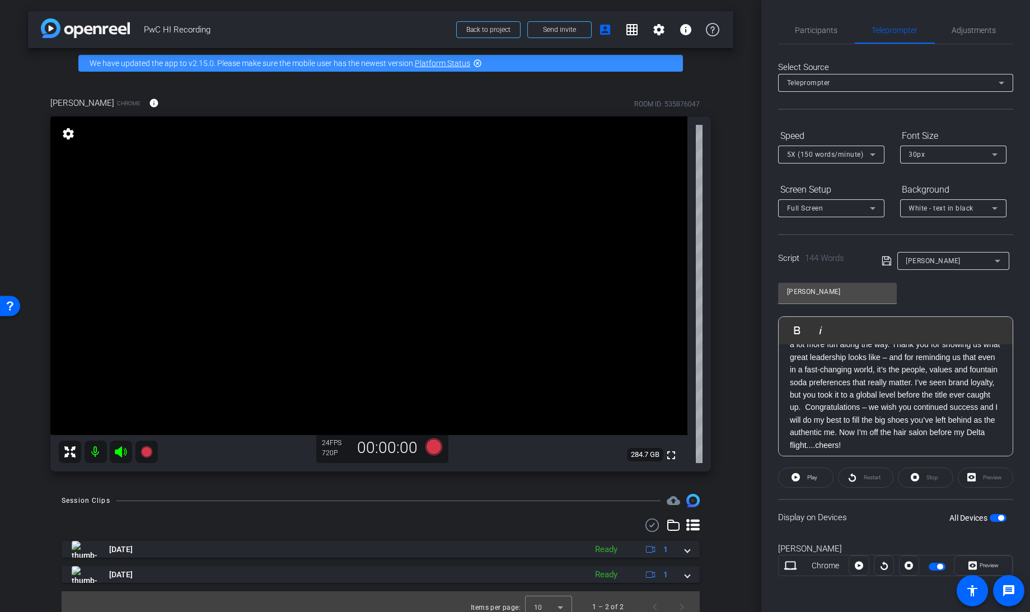
scroll to position [83, 0]
click at [997, 515] on span "button" at bounding box center [998, 518] width 17 height 8
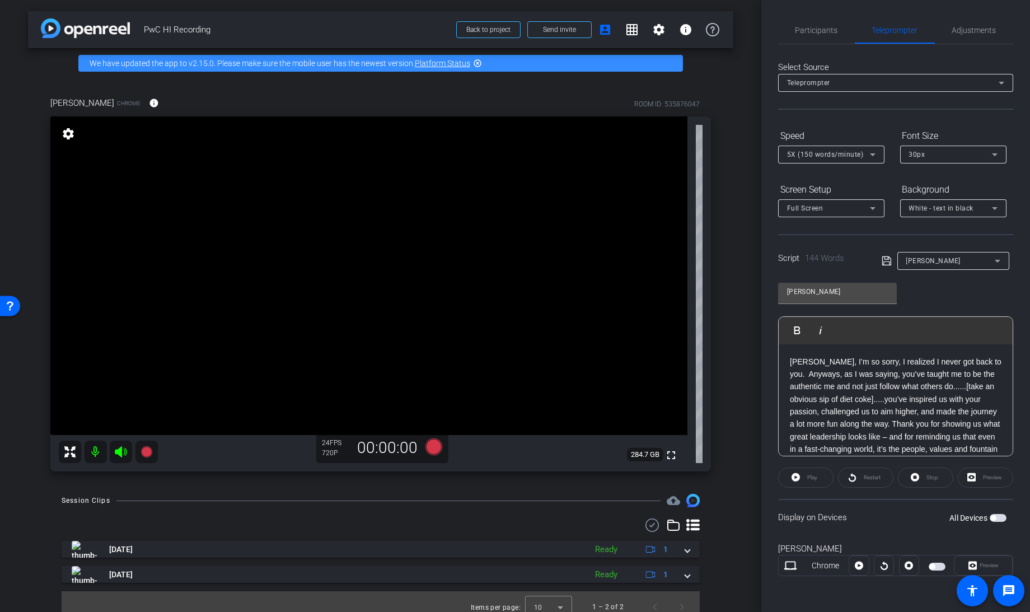
scroll to position [99, 0]
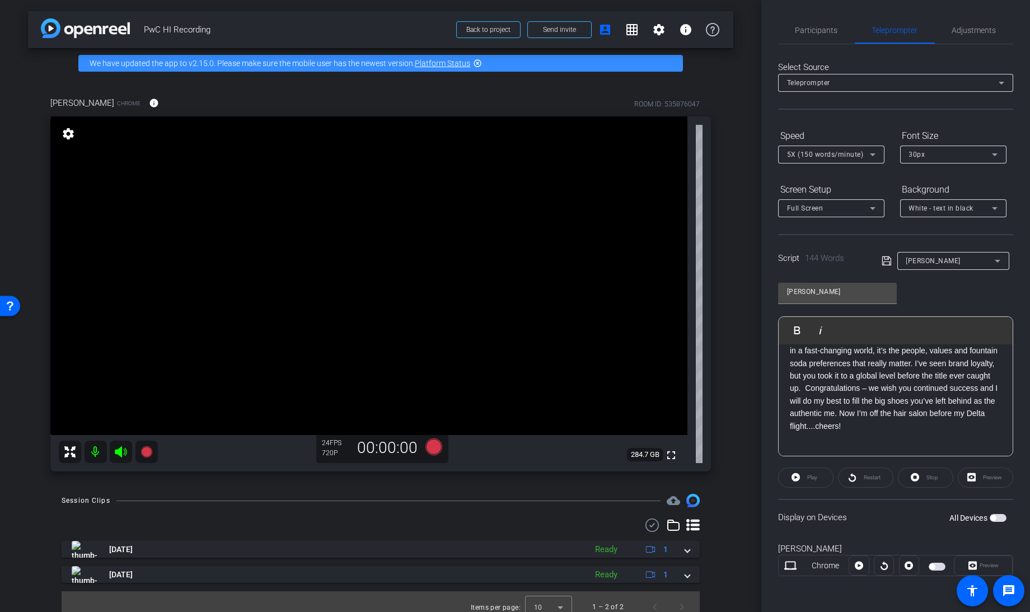
click at [847, 424] on p "[PERSON_NAME], I’m so sorry, I realized I never got back to you. Anyways, as I …" at bounding box center [896, 344] width 212 height 175
click at [996, 518] on span "button" at bounding box center [998, 518] width 17 height 8
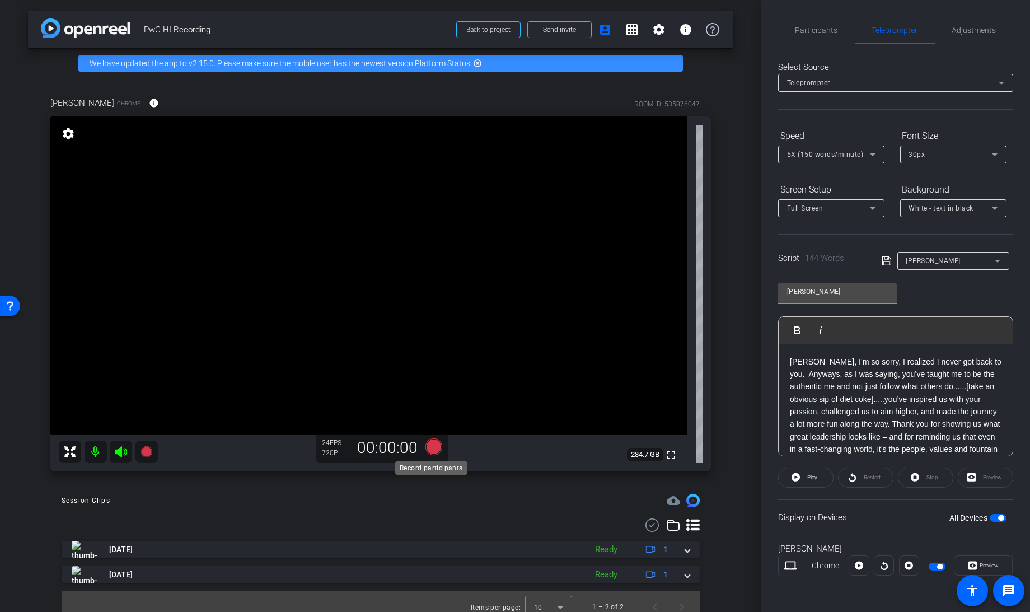
click at [430, 449] on icon at bounding box center [434, 446] width 17 height 17
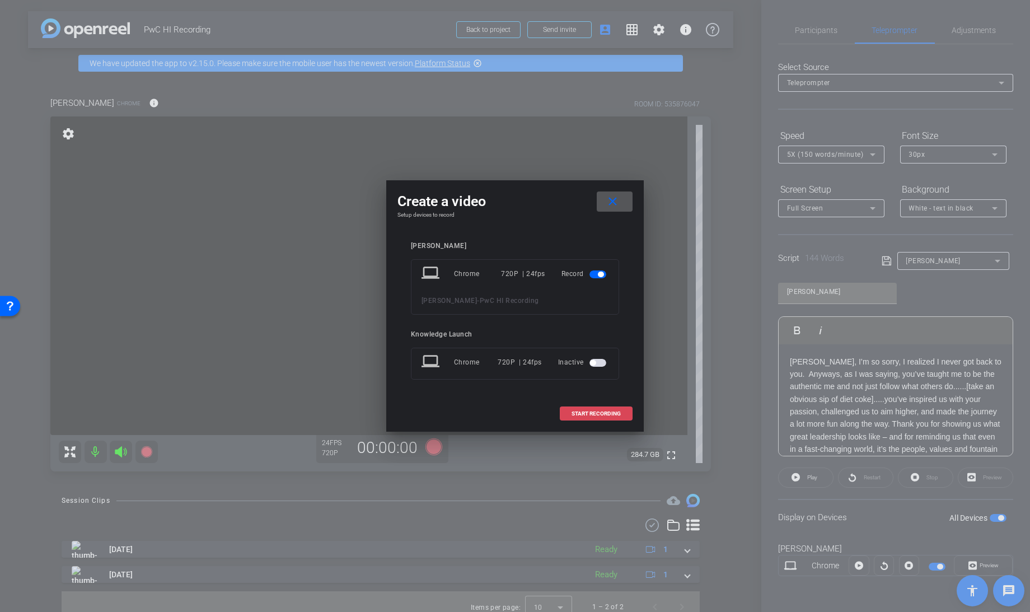
click at [587, 415] on span "START RECORDING" at bounding box center [596, 414] width 49 height 6
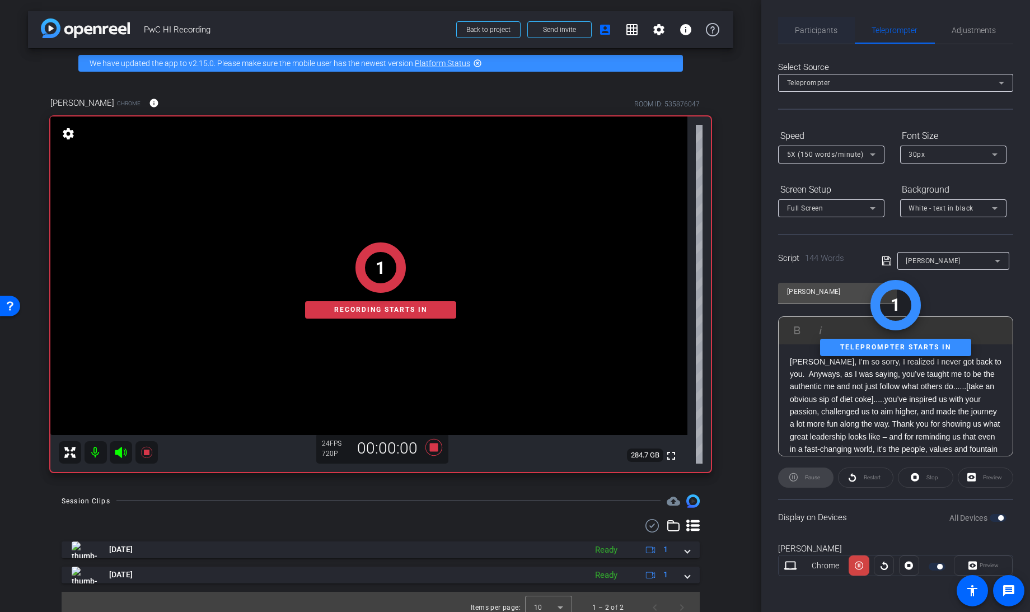
click at [825, 32] on span "Participants" at bounding box center [817, 30] width 43 height 8
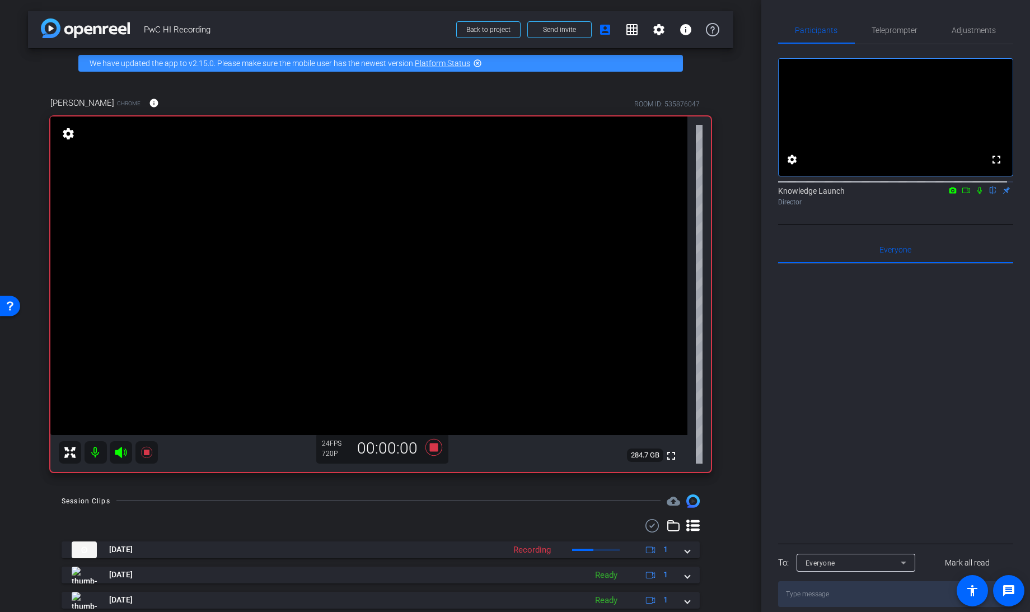
click at [956, 206] on div "Knowledge Launch flip Director" at bounding box center [895, 196] width 235 height 22
click at [962, 194] on icon at bounding box center [966, 190] width 9 height 8
click at [989, 194] on icon at bounding box center [993, 190] width 9 height 8
click at [878, 30] on span "Teleprompter" at bounding box center [895, 30] width 46 height 8
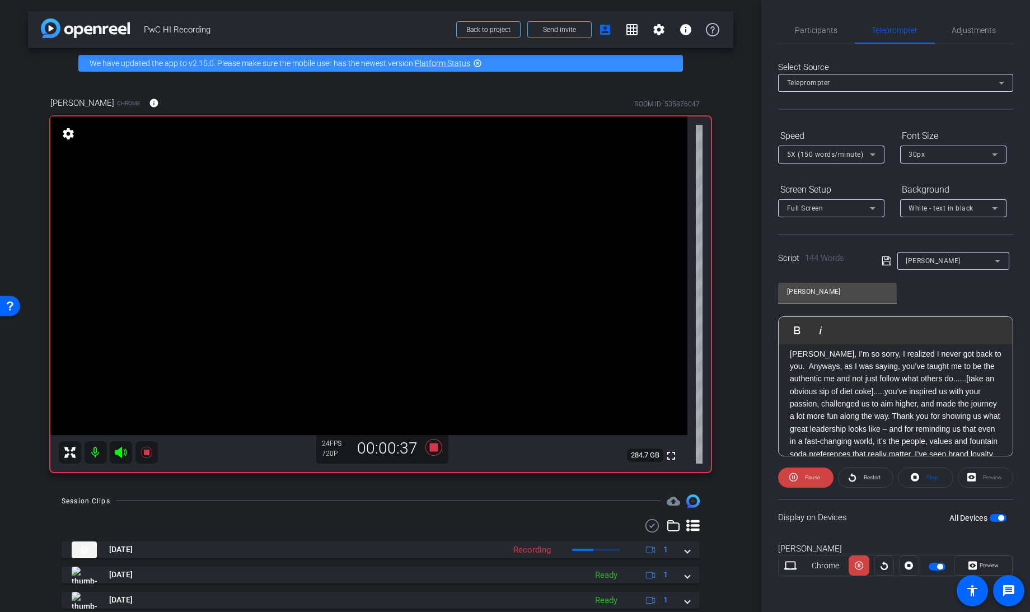
scroll to position [7, 0]
click at [428, 448] on icon at bounding box center [434, 446] width 17 height 17
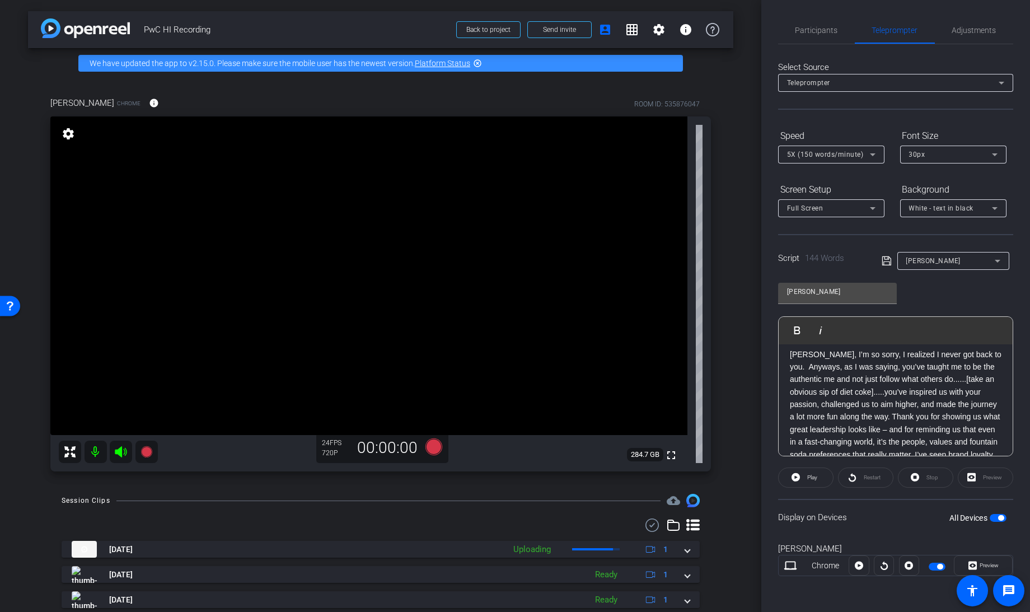
scroll to position [0, 0]
click at [807, 40] on span "Participants" at bounding box center [817, 30] width 43 height 27
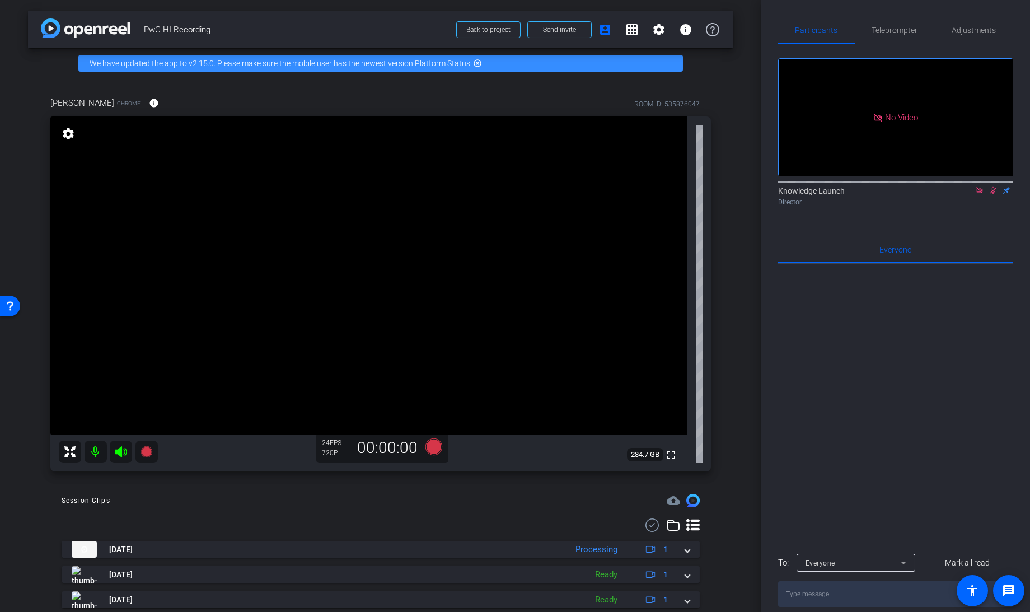
click at [992, 186] on icon at bounding box center [993, 190] width 9 height 8
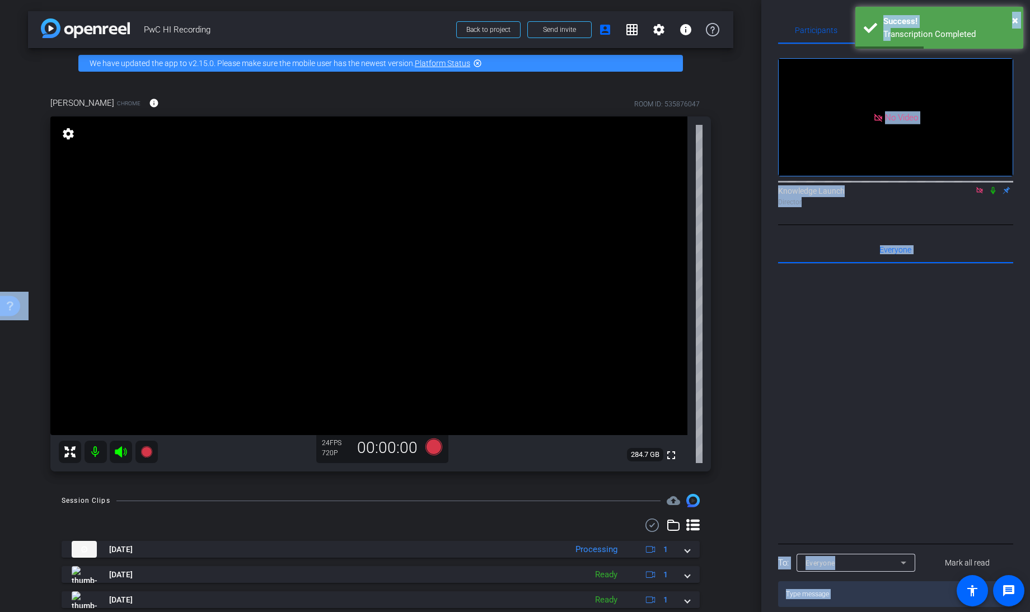
drag, startPoint x: 887, startPoint y: 34, endPoint x: 768, endPoint y: 76, distance: 127.0
click at [768, 76] on body "Accessibility Screen-Reader Guide, Feedback, and Issue Reporting | New window m…" at bounding box center [515, 306] width 1030 height 612
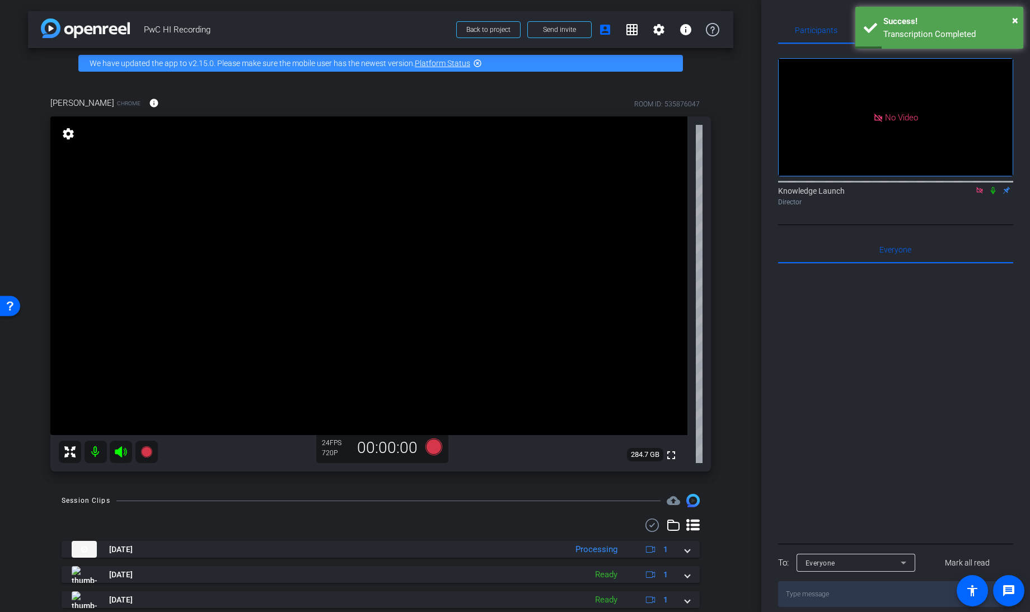
click at [768, 76] on div "Participants Teleprompter Adjustments No Video Knowledge Launch Director Everyo…" at bounding box center [895, 306] width 269 height 612
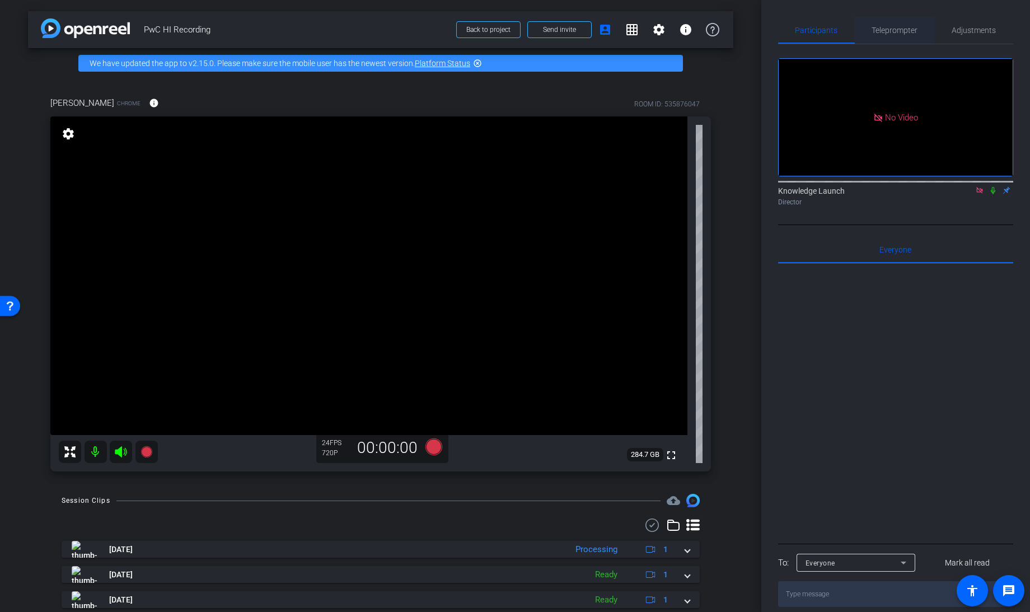
click at [896, 21] on span "Teleprompter" at bounding box center [895, 30] width 46 height 27
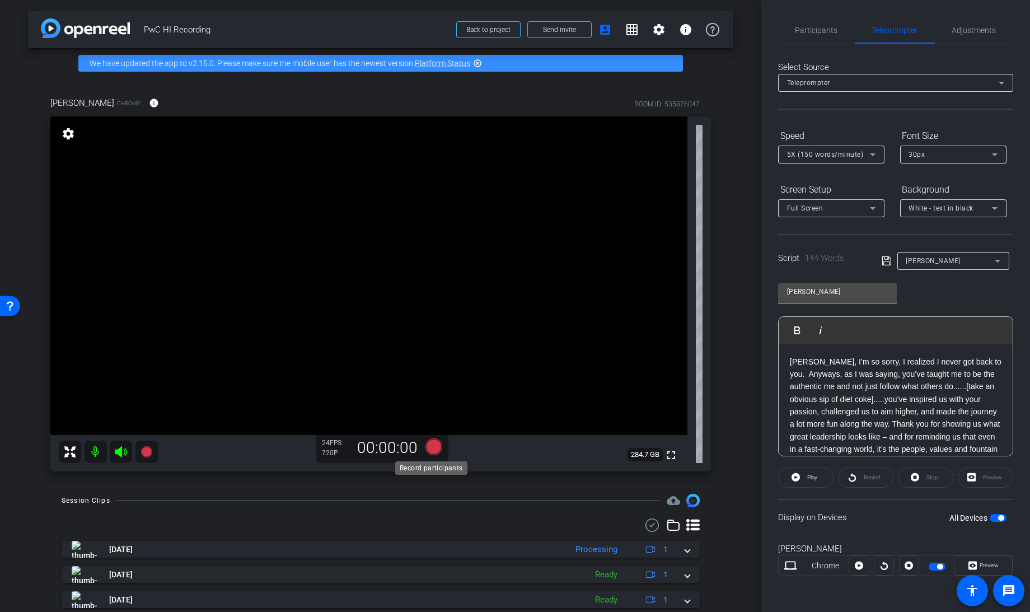
click at [429, 449] on icon at bounding box center [434, 446] width 17 height 17
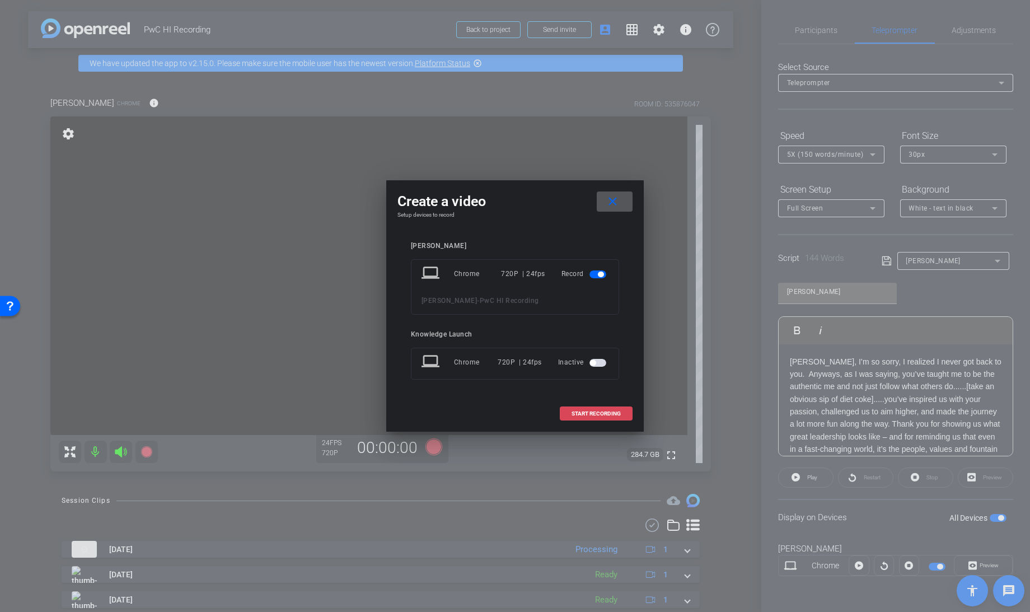
click at [594, 412] on span "START RECORDING" at bounding box center [596, 414] width 49 height 6
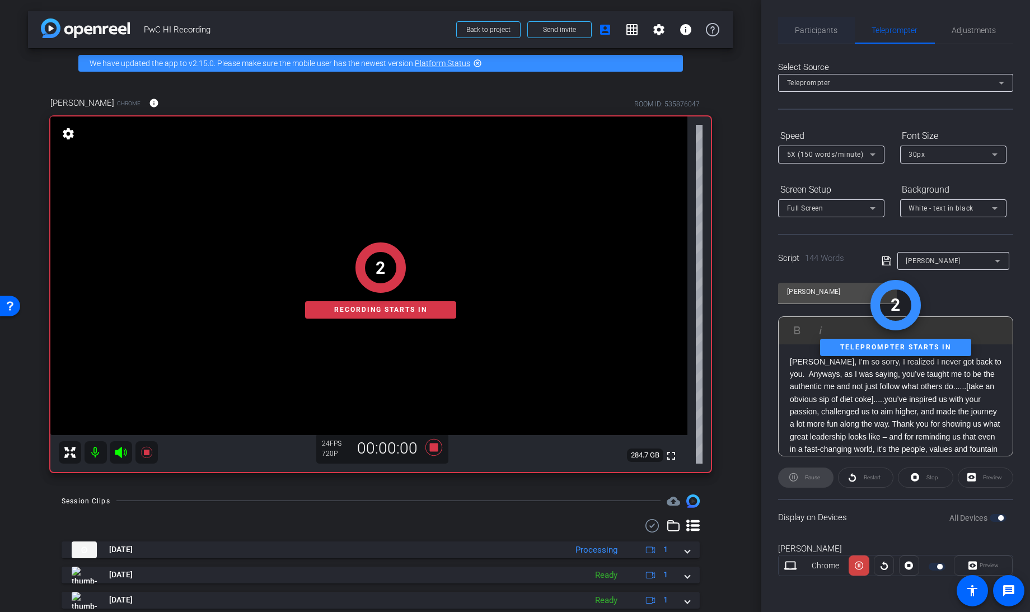
click at [817, 34] on span "Participants" at bounding box center [817, 30] width 43 height 8
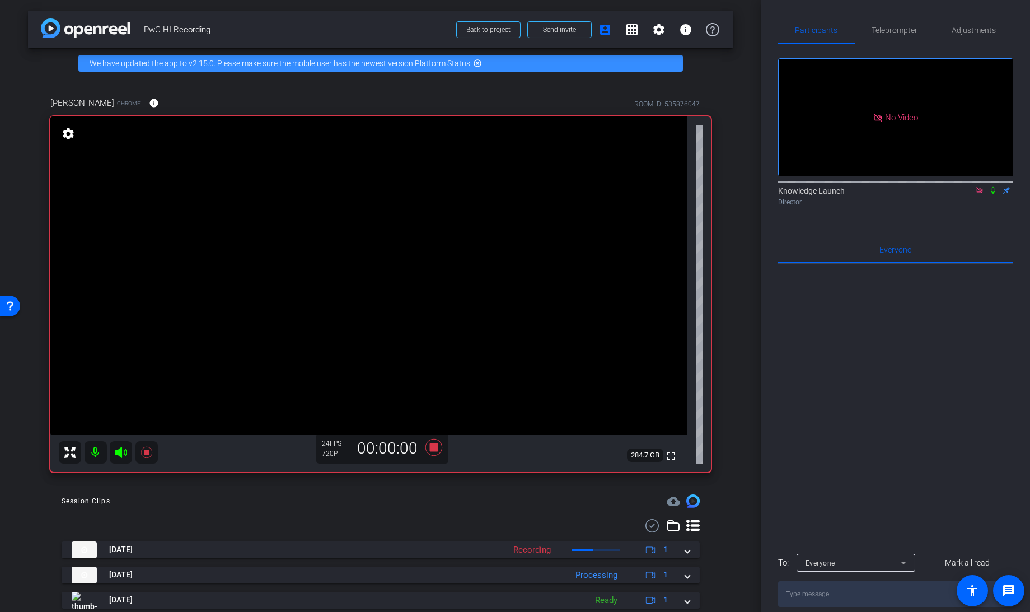
click at [993, 187] on icon at bounding box center [993, 190] width 4 height 7
click at [899, 33] on span "Teleprompter" at bounding box center [895, 30] width 46 height 8
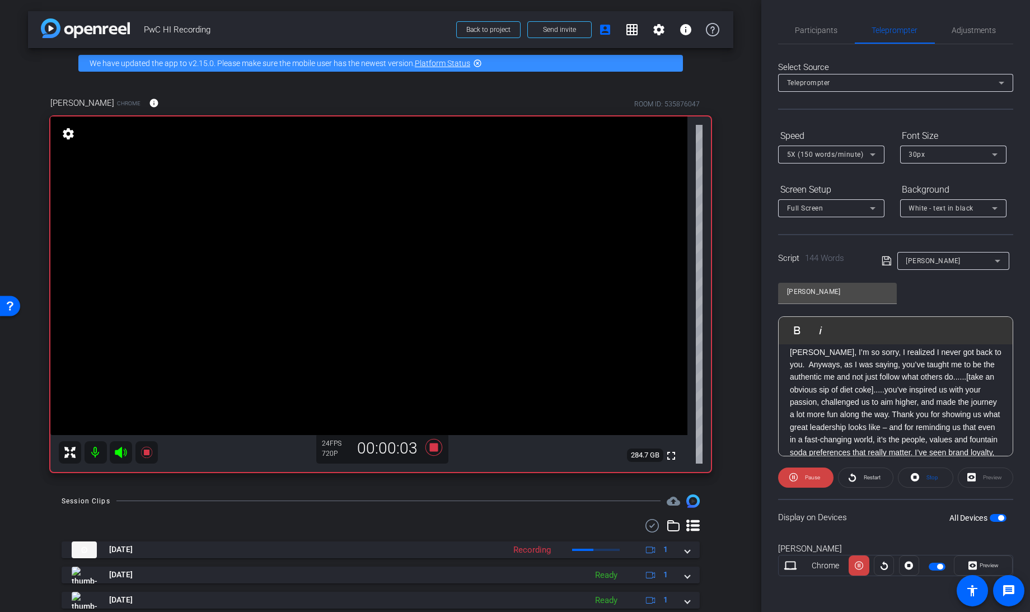
scroll to position [10, 0]
click at [816, 24] on span "Participants" at bounding box center [817, 30] width 43 height 27
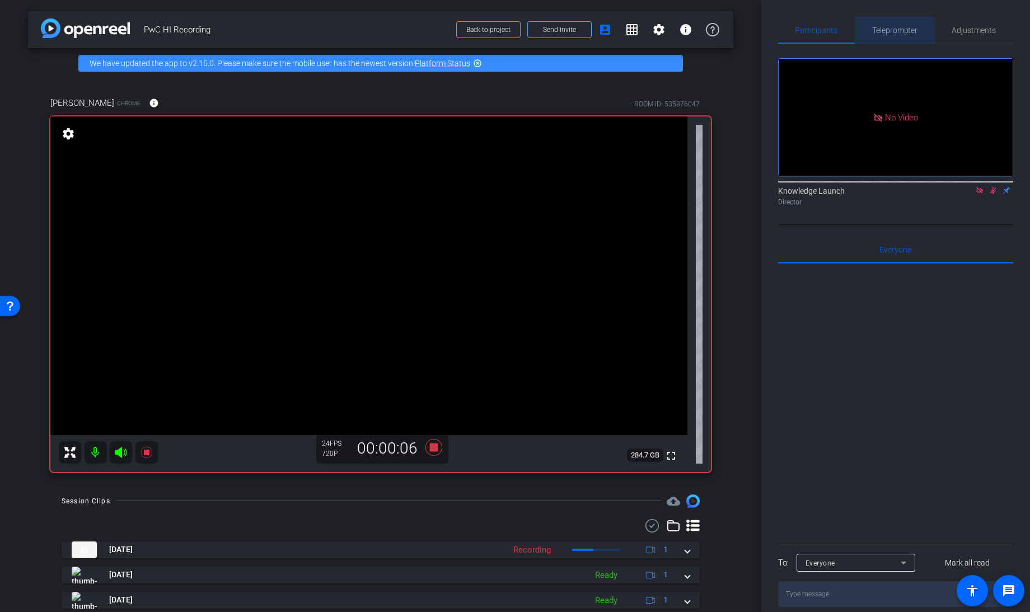
click at [883, 26] on span "Teleprompter" at bounding box center [895, 30] width 46 height 8
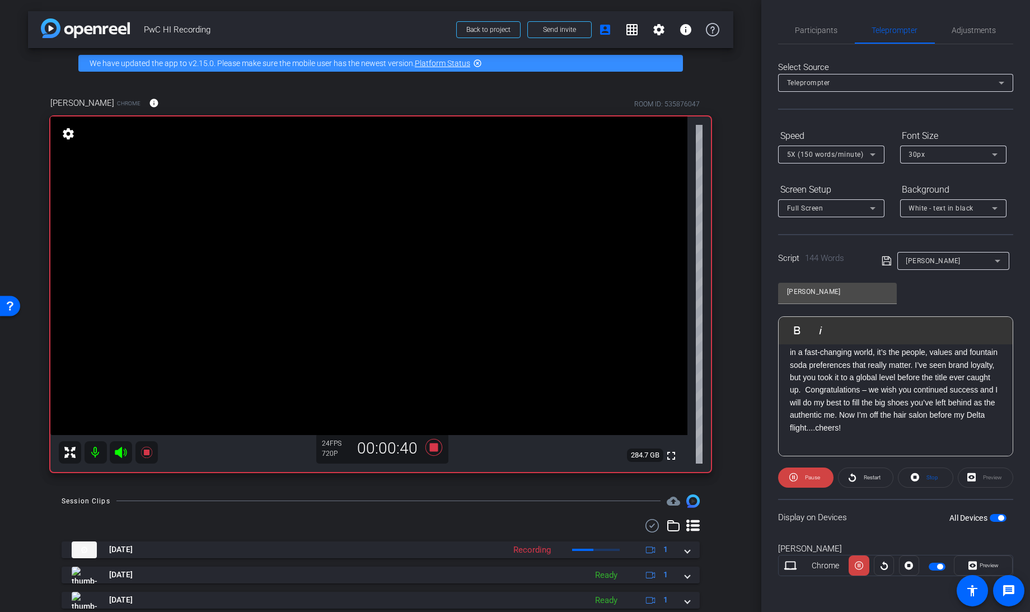
scroll to position [99, 0]
click at [814, 36] on span "Participants" at bounding box center [817, 30] width 43 height 27
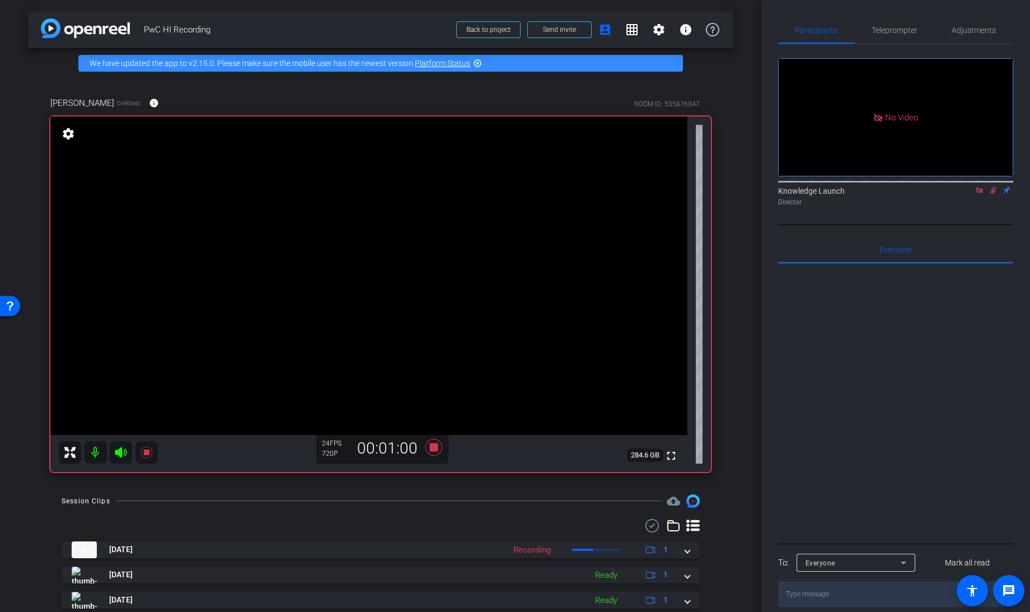
click at [993, 187] on icon at bounding box center [993, 190] width 6 height 7
click at [432, 446] on icon at bounding box center [434, 446] width 17 height 17
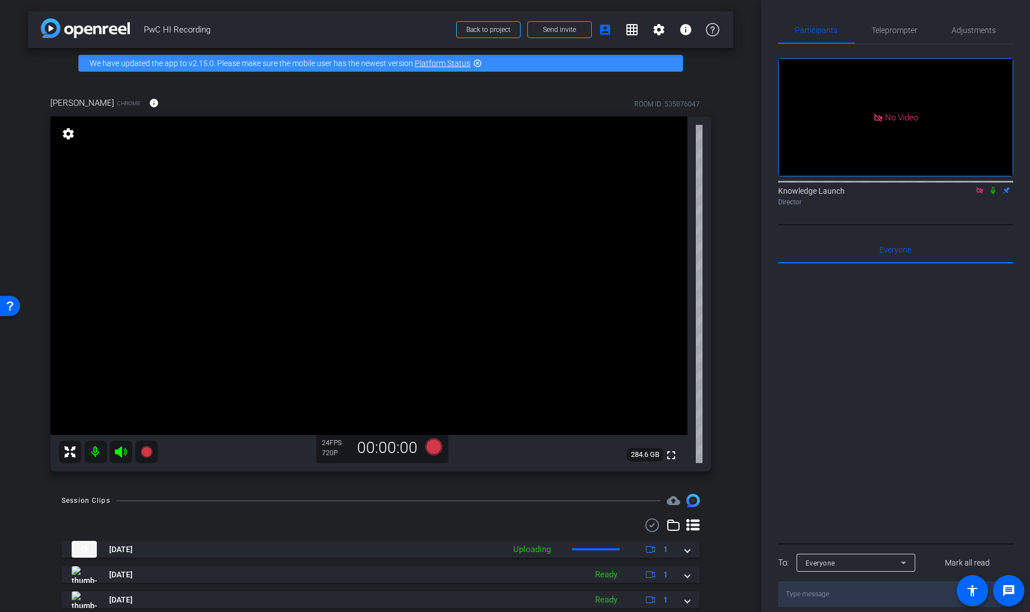
click at [978, 186] on icon at bounding box center [979, 190] width 9 height 8
click at [892, 30] on span "Teleprompter" at bounding box center [895, 30] width 46 height 8
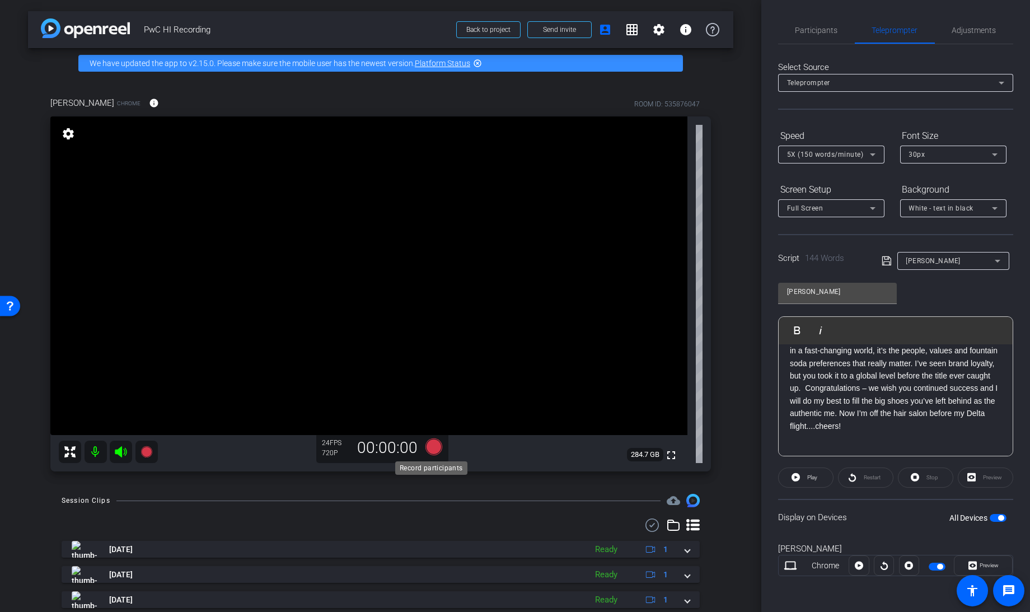
click at [431, 448] on icon at bounding box center [434, 446] width 17 height 17
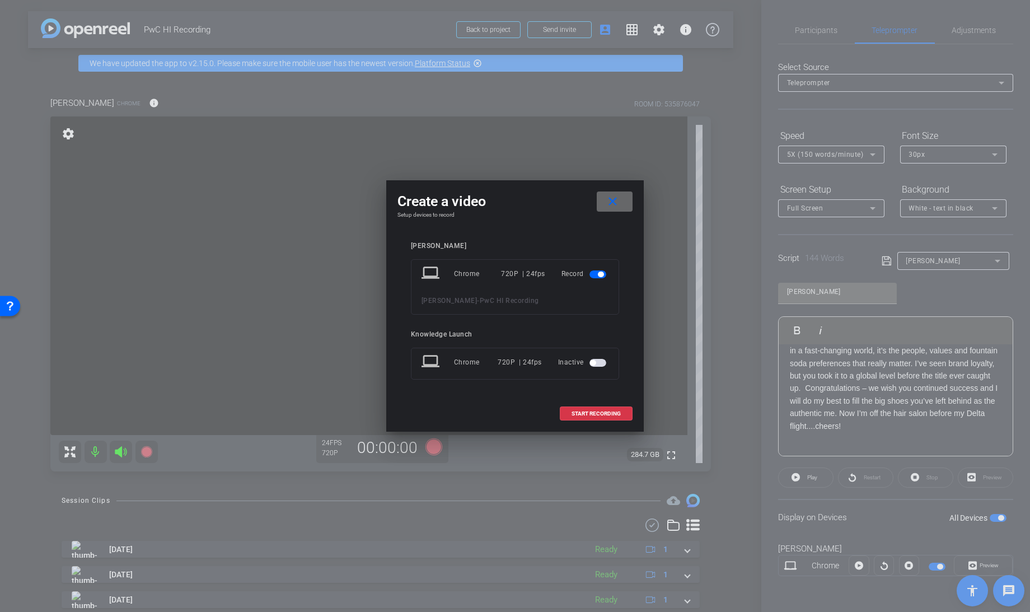
click at [621, 202] on span at bounding box center [615, 201] width 36 height 27
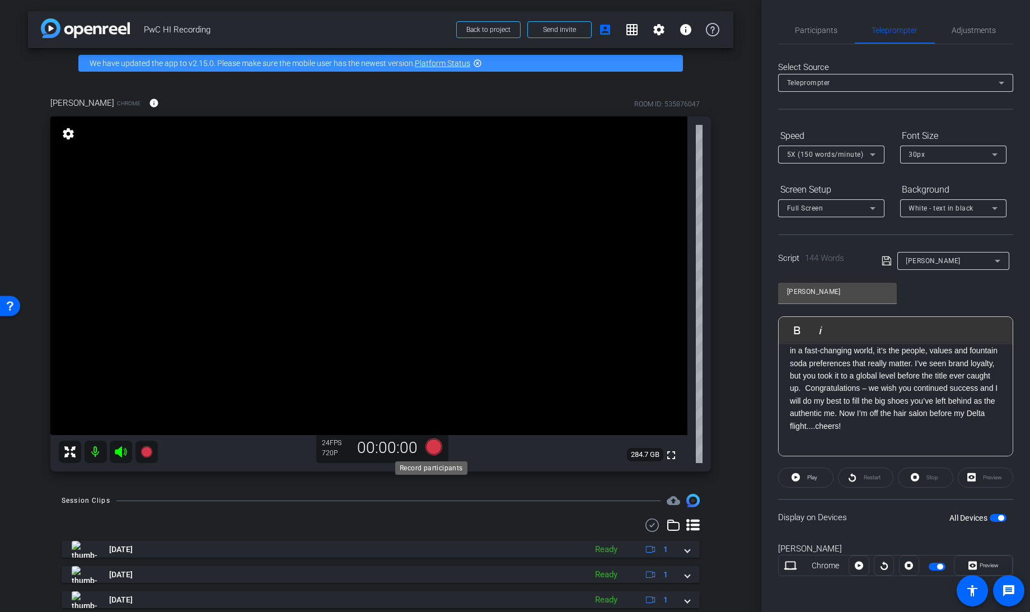
click at [430, 446] on icon at bounding box center [434, 446] width 17 height 17
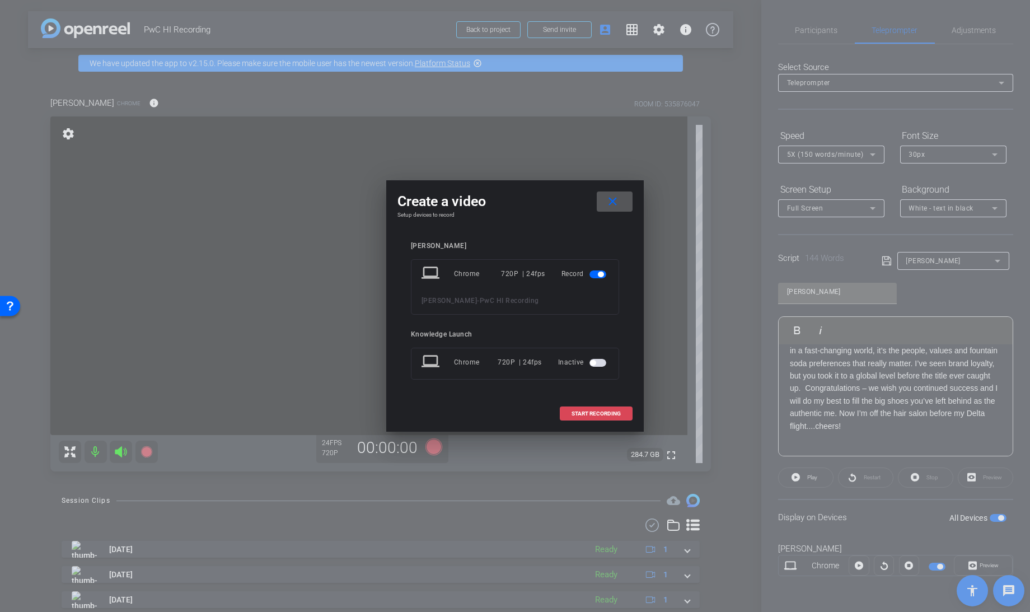
click at [600, 414] on span "START RECORDING" at bounding box center [596, 414] width 49 height 6
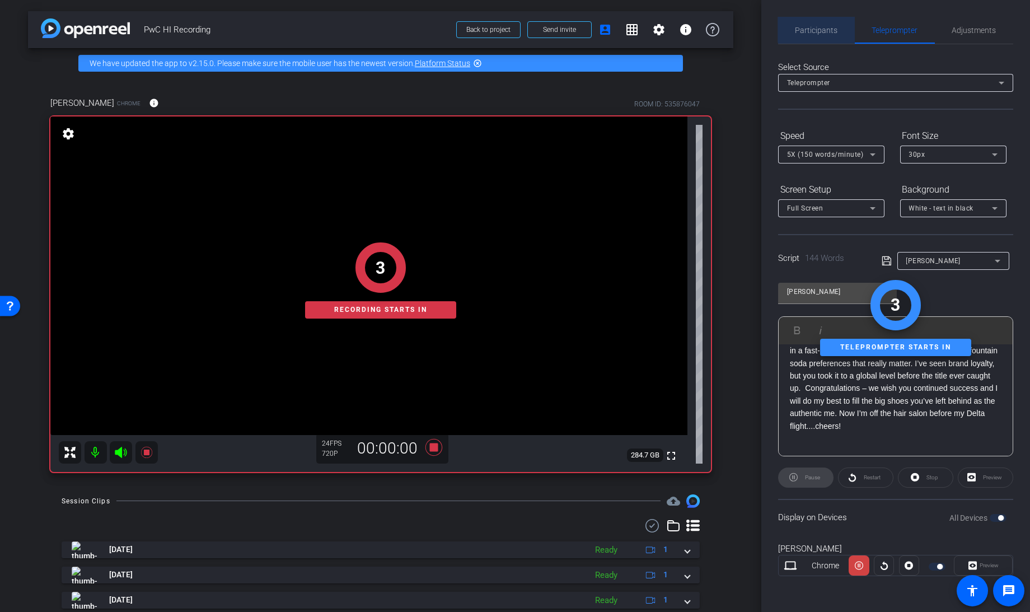
click at [824, 27] on span "Participants" at bounding box center [817, 30] width 43 height 8
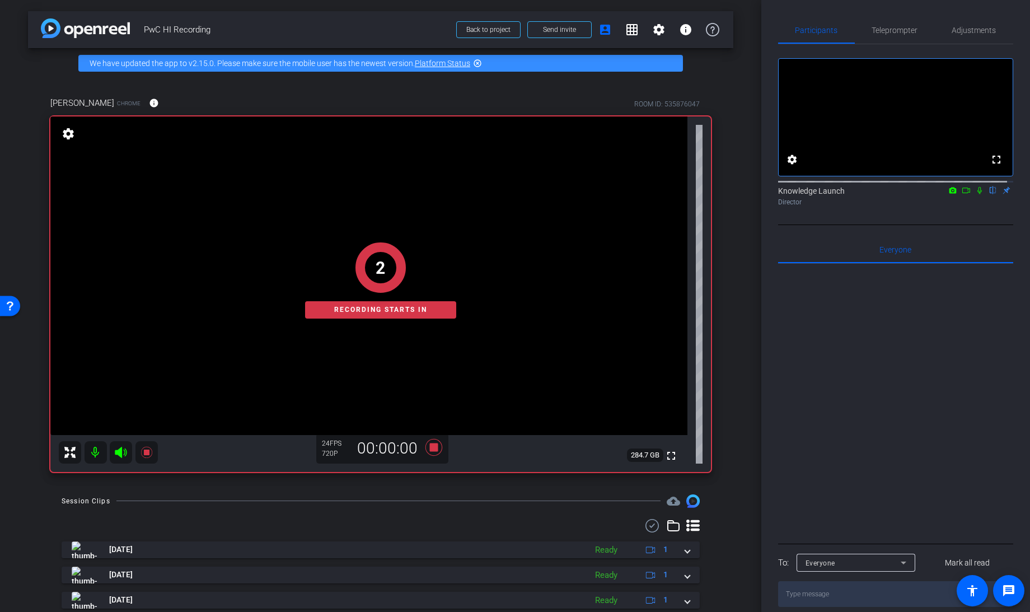
click at [962, 193] on icon at bounding box center [966, 191] width 8 height 6
click at [989, 194] on icon at bounding box center [993, 190] width 9 height 8
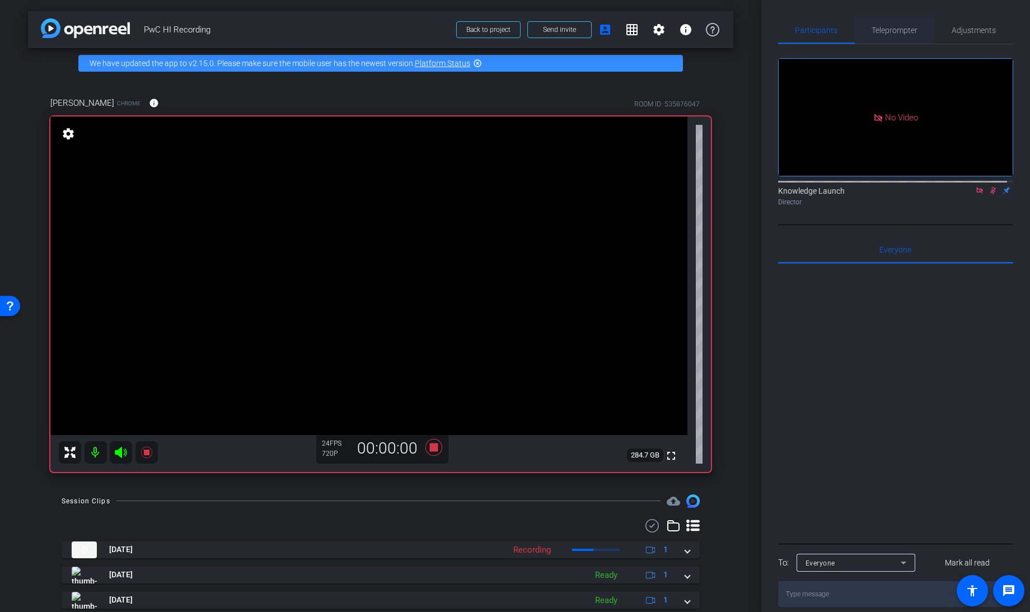
click at [897, 26] on span "Teleprompter" at bounding box center [895, 30] width 46 height 8
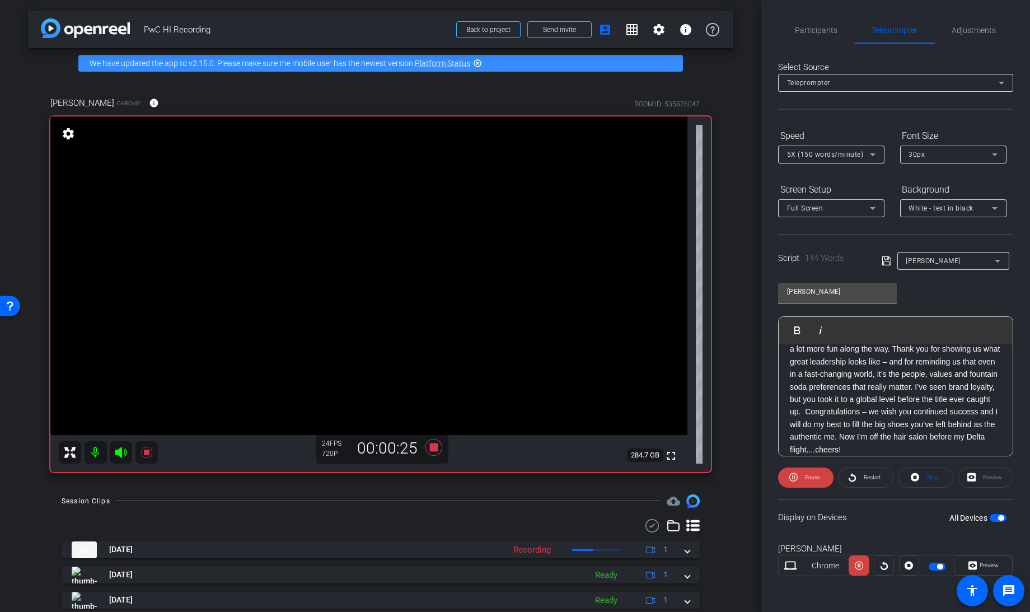
scroll to position [76, 0]
click at [820, 27] on span "Participants" at bounding box center [817, 30] width 43 height 8
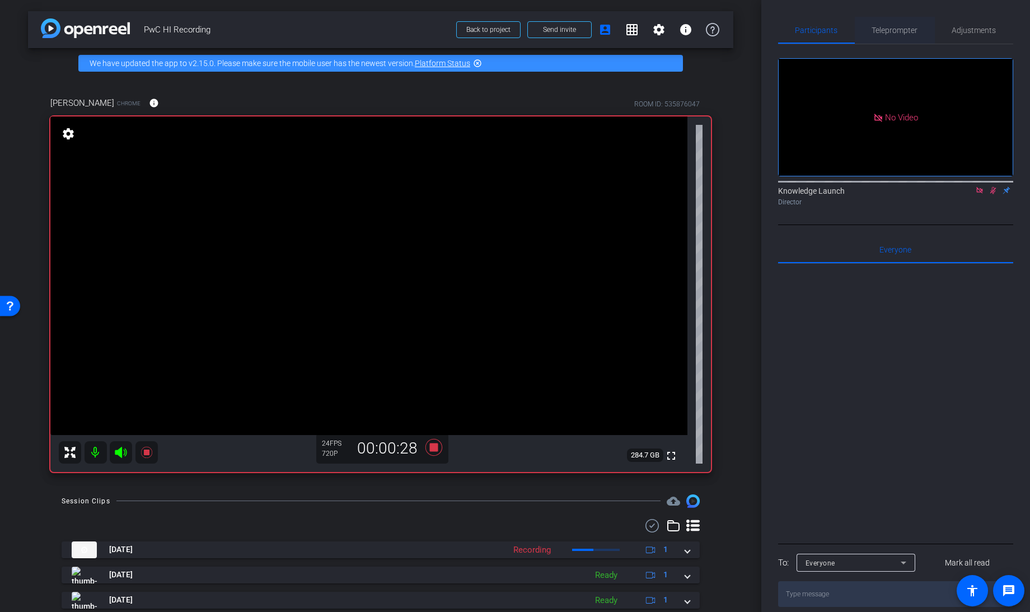
click at [886, 32] on span "Teleprompter" at bounding box center [895, 30] width 46 height 8
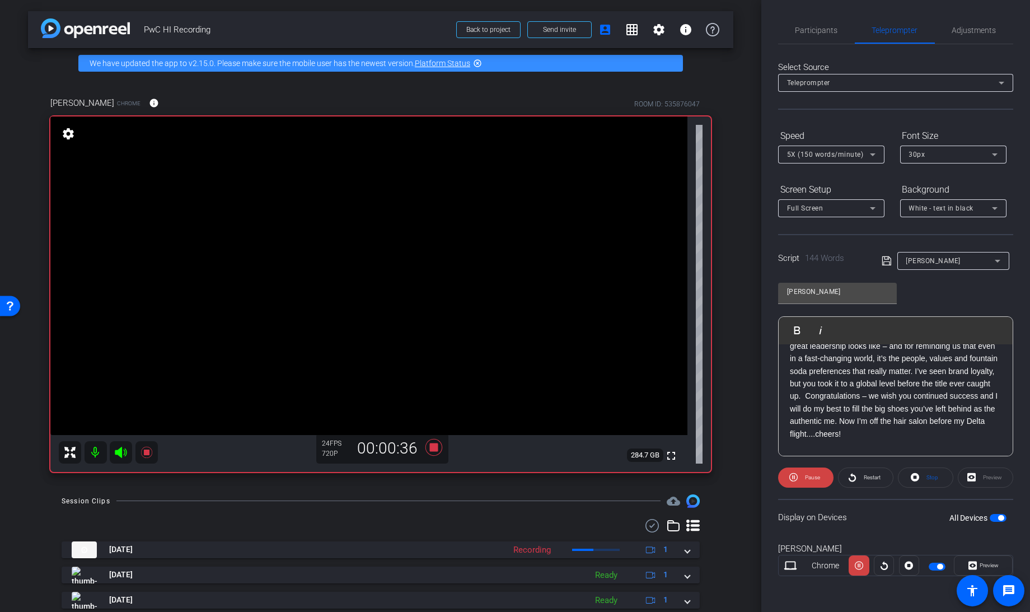
scroll to position [91, 0]
click at [430, 449] on icon at bounding box center [434, 446] width 17 height 17
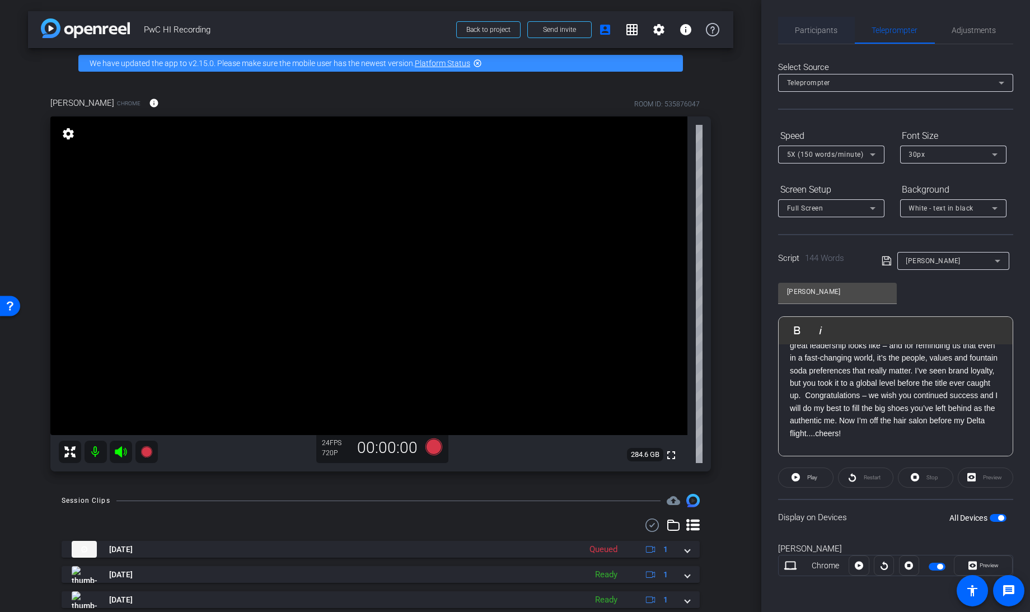
click at [811, 21] on span "Participants" at bounding box center [817, 30] width 43 height 27
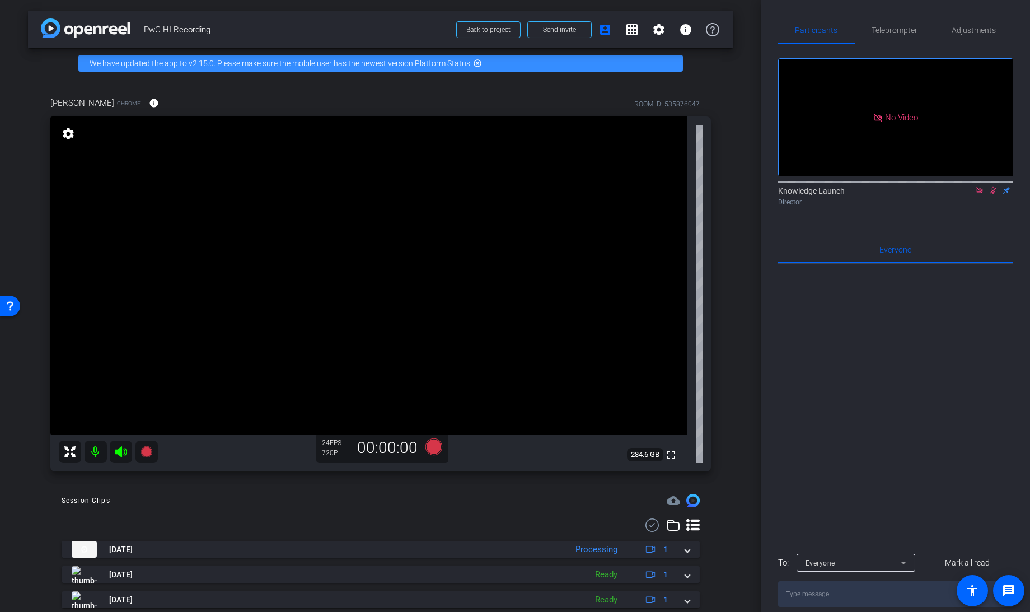
click at [993, 187] on icon at bounding box center [993, 190] width 6 height 7
click at [902, 36] on span "Teleprompter" at bounding box center [895, 30] width 46 height 27
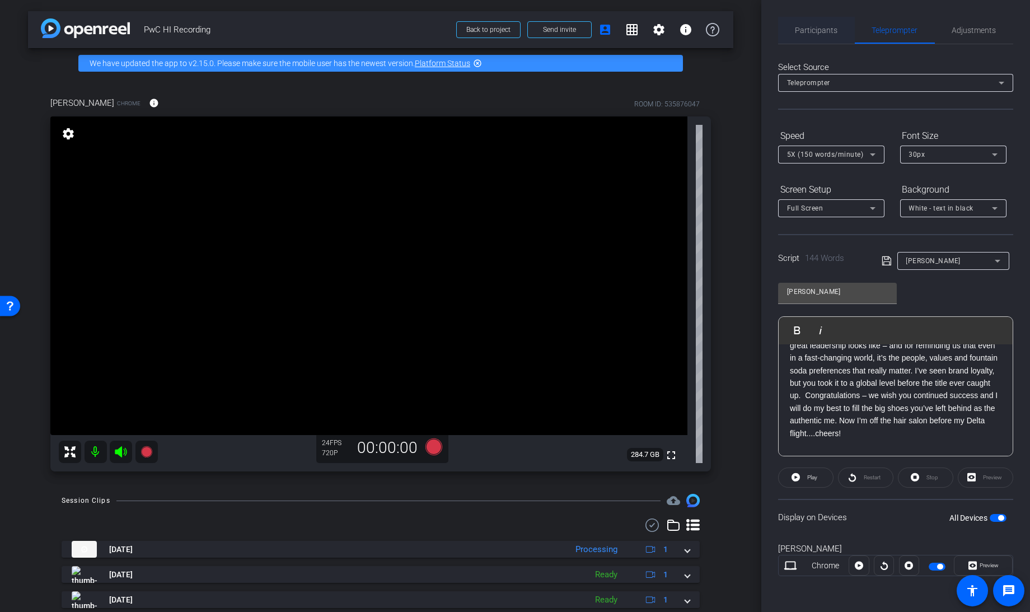
click at [805, 36] on span "Participants" at bounding box center [817, 30] width 43 height 27
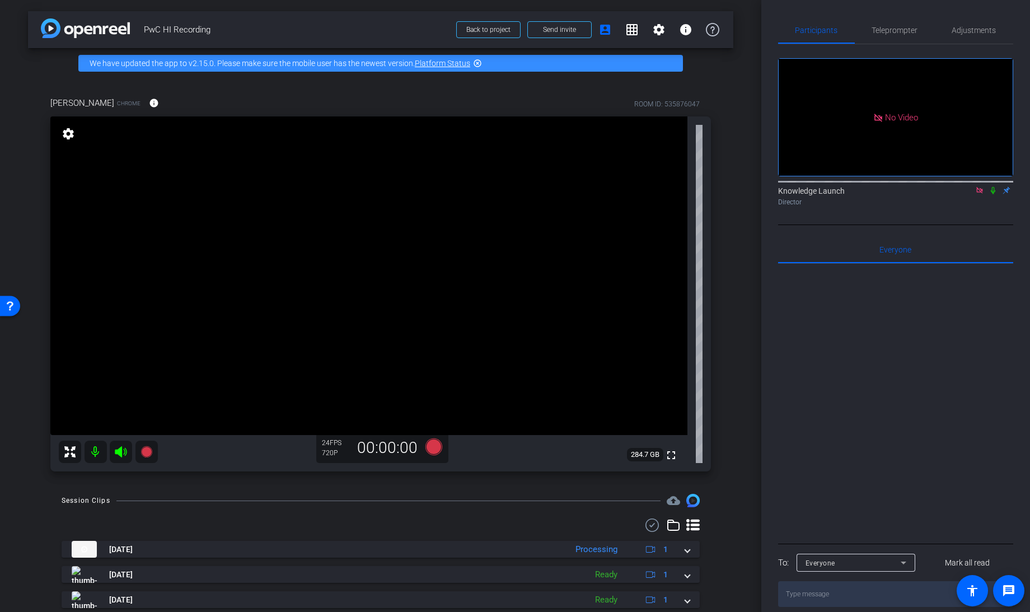
click at [976, 186] on icon at bounding box center [979, 190] width 9 height 8
click at [960, 195] on mat-icon at bounding box center [966, 190] width 13 height 10
click at [991, 194] on icon at bounding box center [993, 190] width 4 height 7
click at [432, 451] on icon at bounding box center [434, 446] width 17 height 17
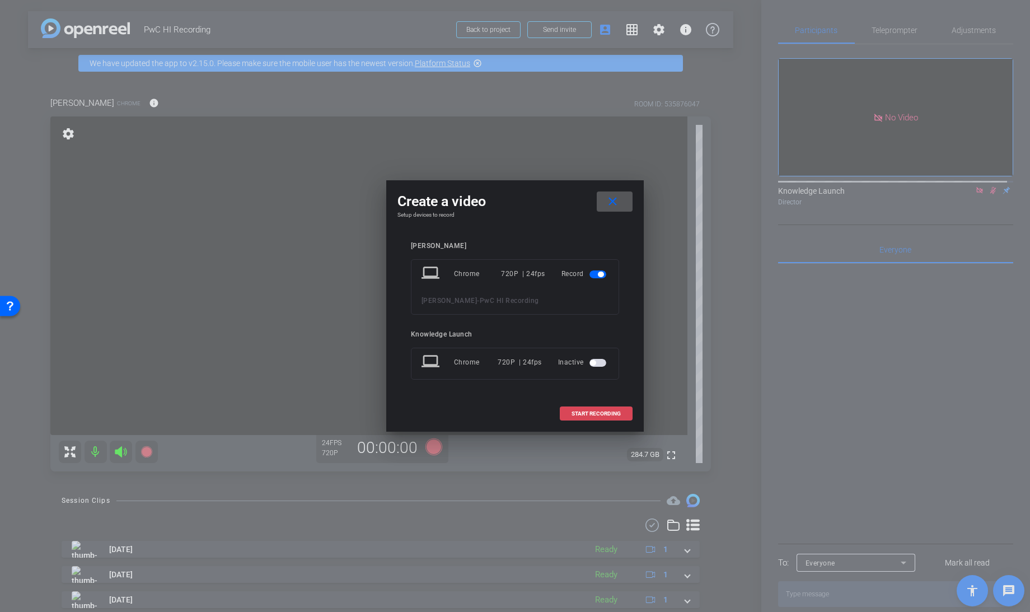
click at [586, 409] on span at bounding box center [596, 413] width 72 height 27
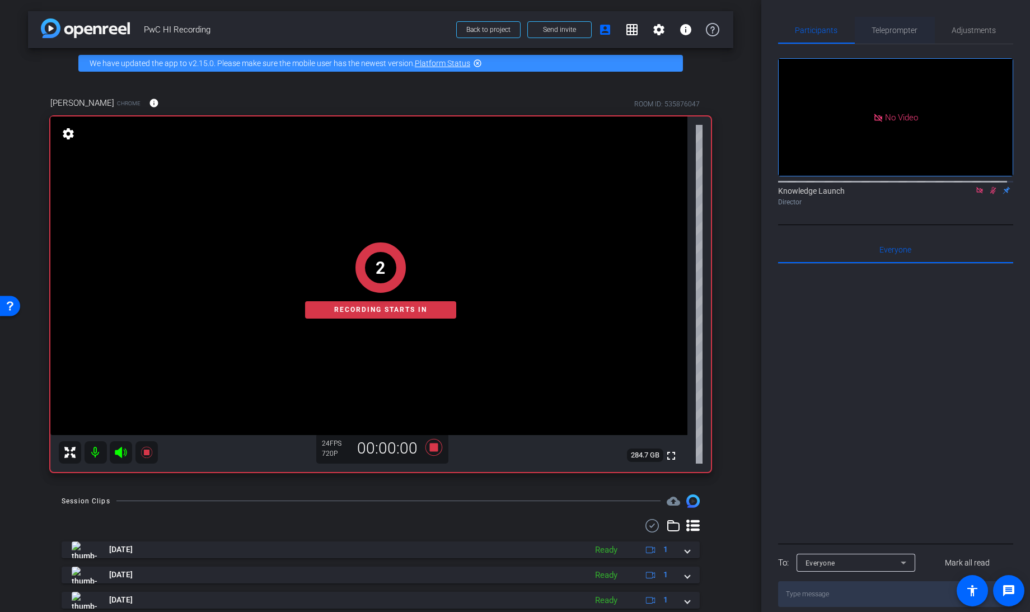
click at [892, 27] on span "Teleprompter" at bounding box center [895, 30] width 46 height 8
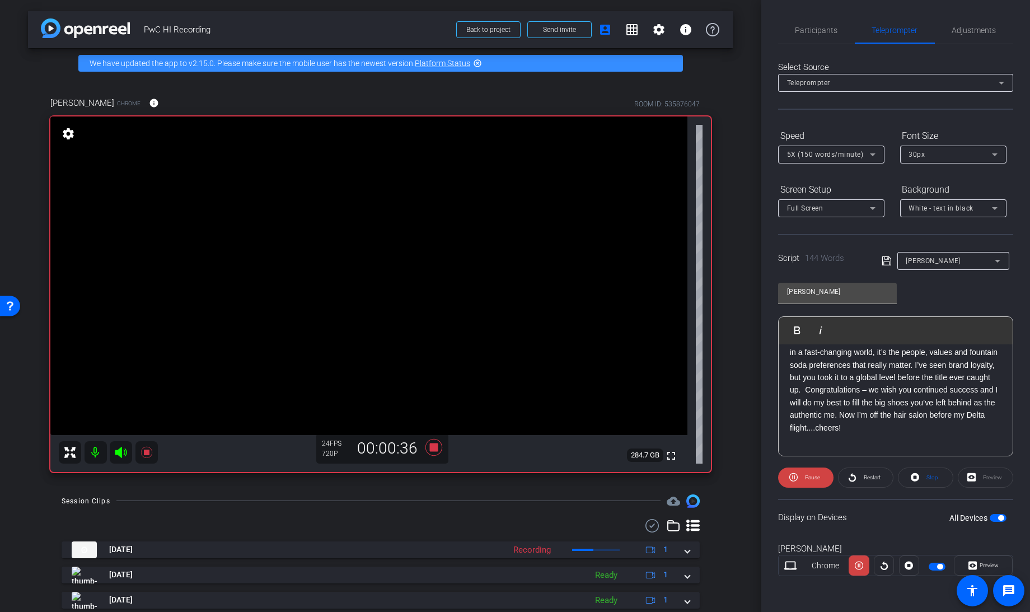
scroll to position [99, 0]
click at [798, 35] on span "Participants" at bounding box center [817, 30] width 43 height 27
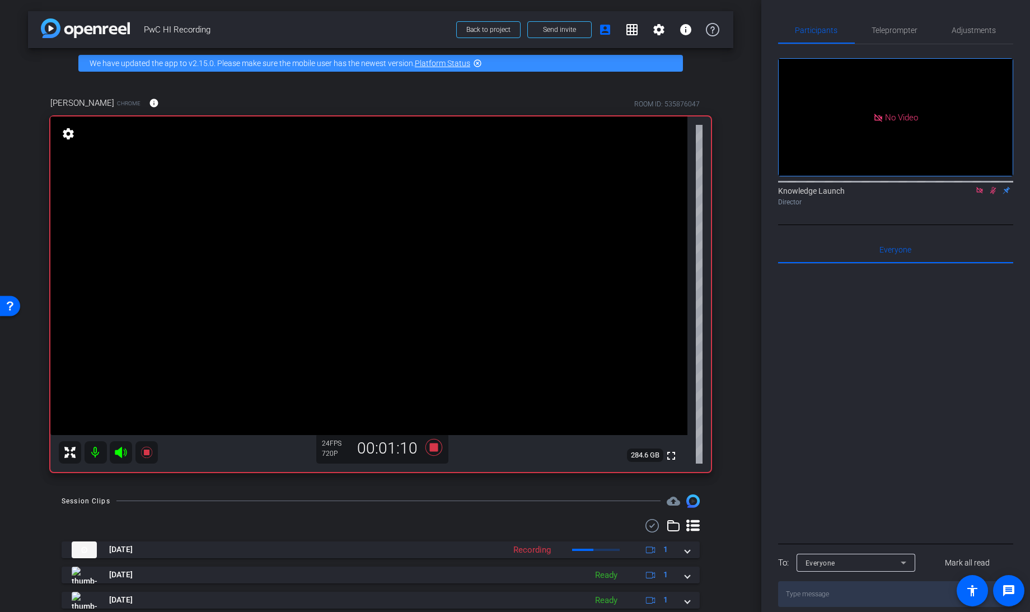
click at [993, 186] on icon at bounding box center [993, 190] width 9 height 8
click at [431, 447] on icon at bounding box center [434, 446] width 17 height 17
click at [979, 186] on icon at bounding box center [979, 190] width 9 height 8
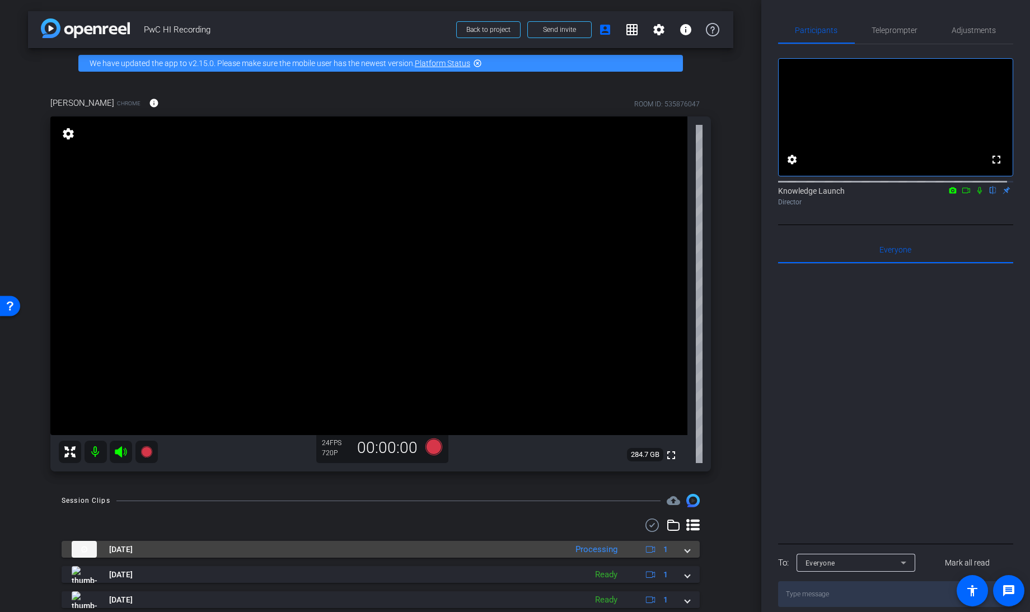
click at [685, 550] on span at bounding box center [687, 550] width 4 height 12
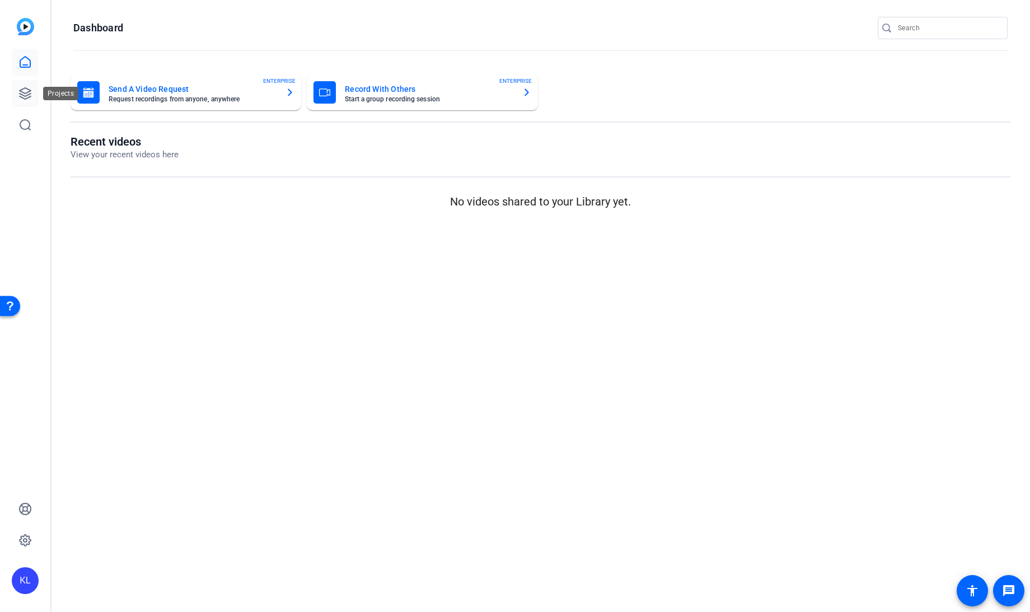
click at [25, 91] on icon at bounding box center [24, 93] width 13 height 13
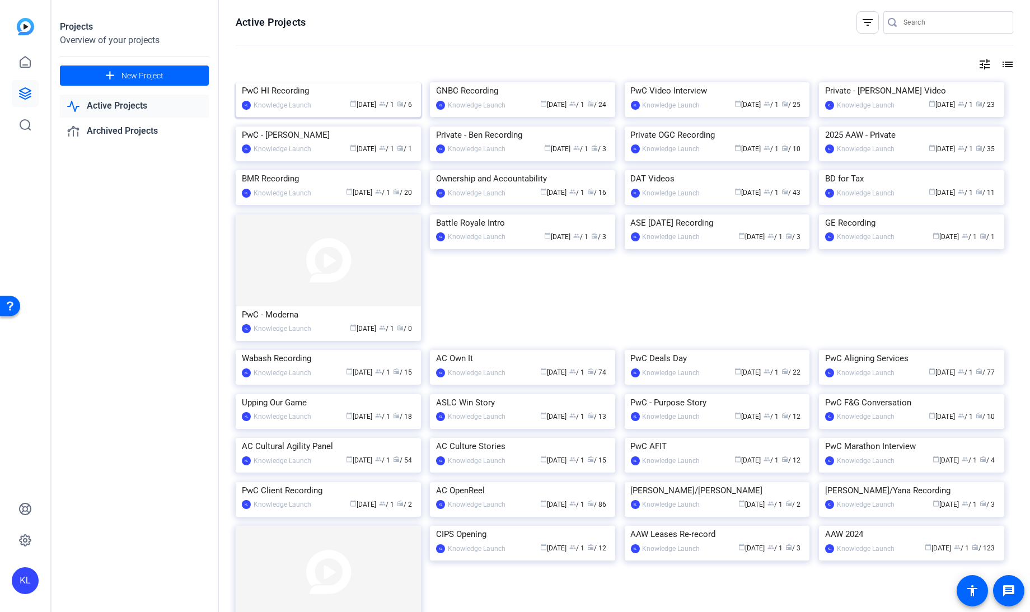
click at [288, 99] on div "PwC HI Recording" at bounding box center [328, 90] width 173 height 17
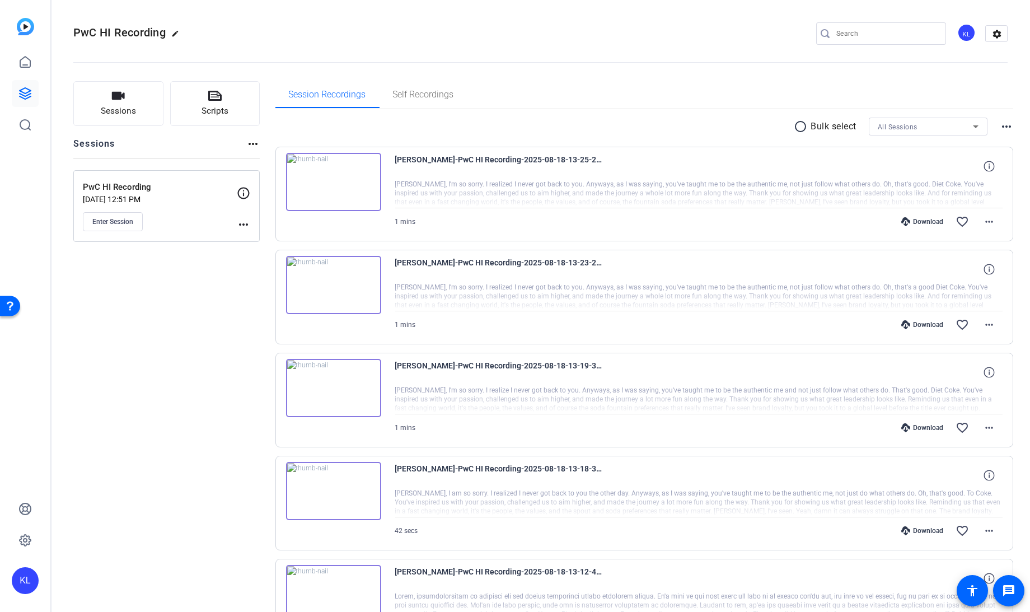
click at [330, 378] on img at bounding box center [333, 388] width 95 height 58
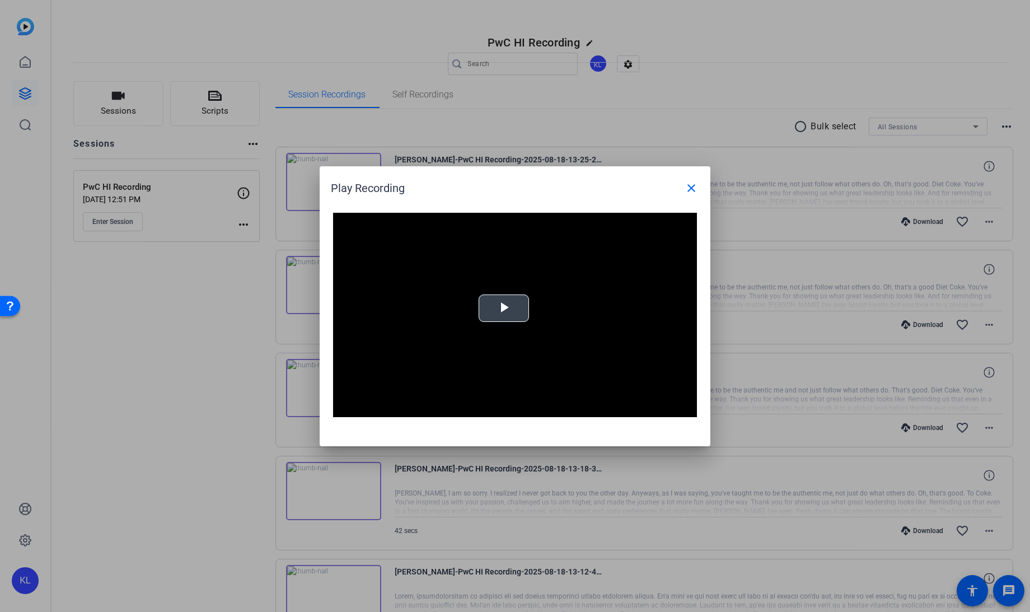
click at [504, 308] on span "Video Player" at bounding box center [504, 308] width 0 height 0
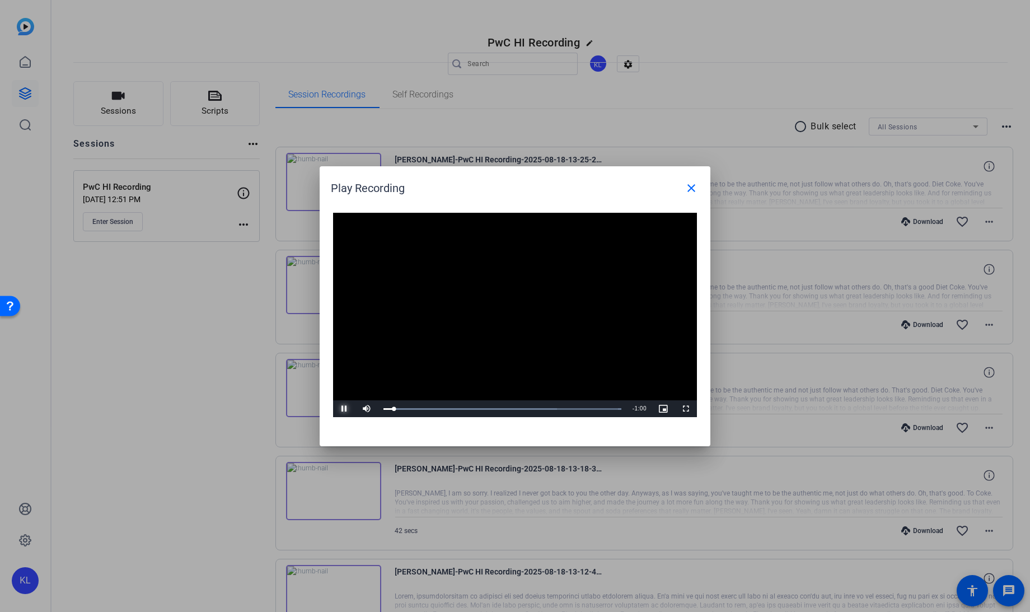
click at [343, 409] on span "Video Player" at bounding box center [344, 409] width 22 height 0
click at [690, 188] on mat-icon "close" at bounding box center [691, 187] width 13 height 13
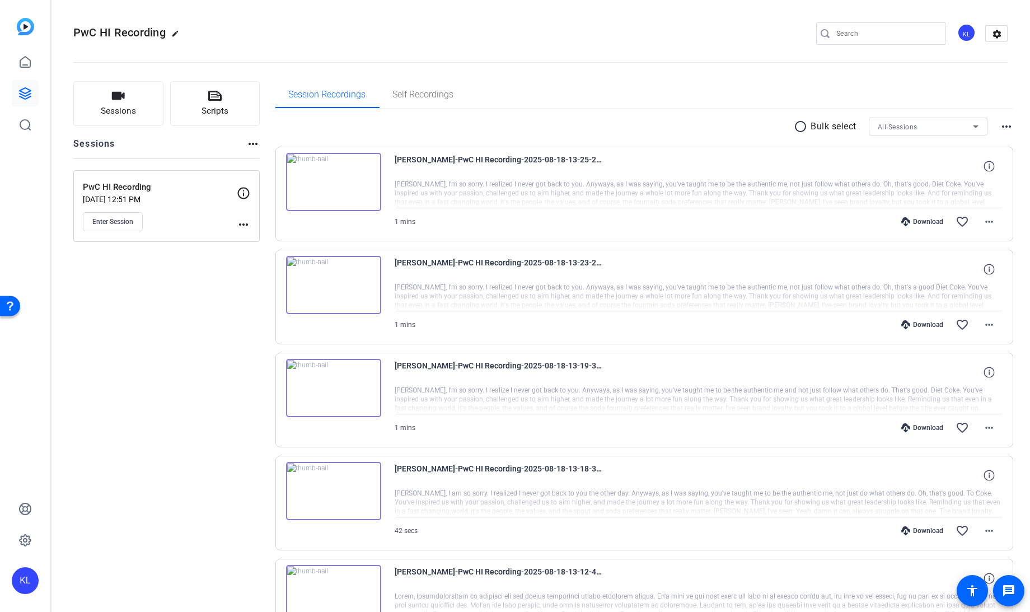
scroll to position [13, 0]
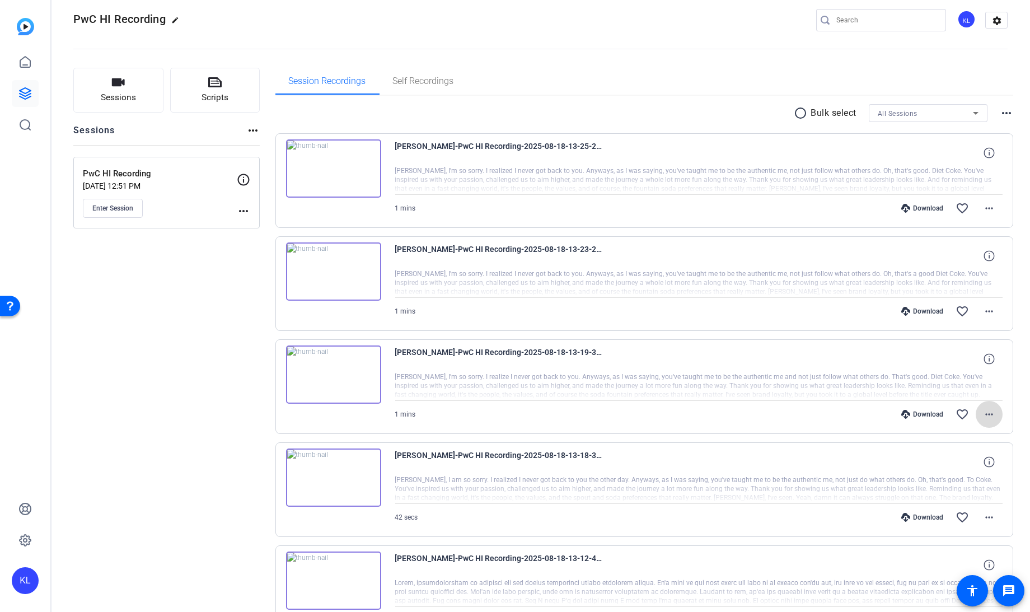
click at [983, 413] on mat-icon "more_horiz" at bounding box center [989, 414] width 13 height 13
click at [951, 462] on span "Download MP4" at bounding box center [953, 463] width 67 height 13
click at [985, 207] on mat-icon "more_horiz" at bounding box center [989, 208] width 13 height 13
click at [949, 256] on span "Download MP4" at bounding box center [953, 258] width 67 height 13
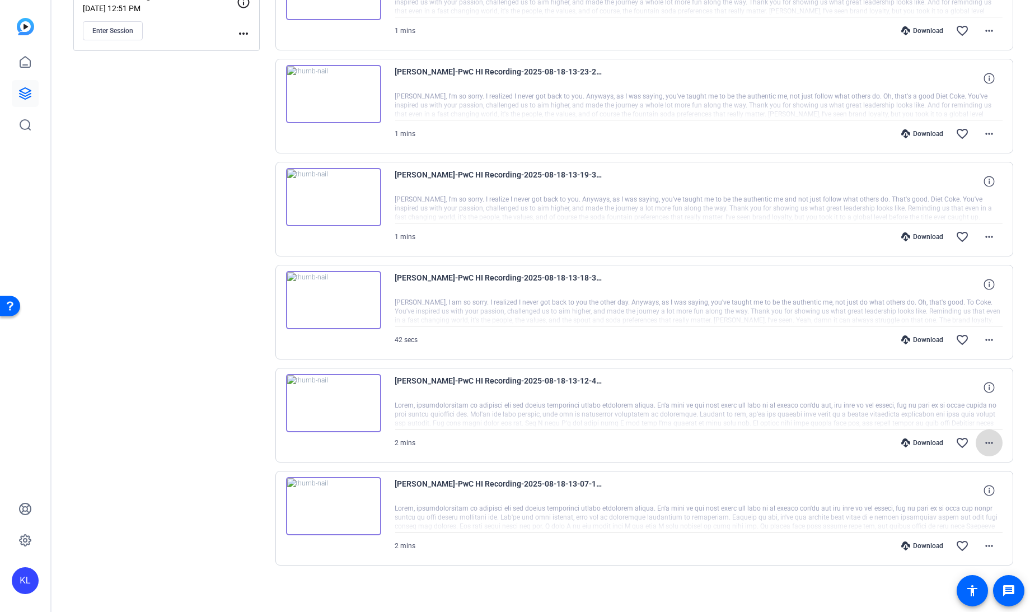
click at [984, 438] on mat-icon "more_horiz" at bounding box center [989, 442] width 13 height 13
click at [944, 491] on span "Download MP4" at bounding box center [953, 491] width 67 height 13
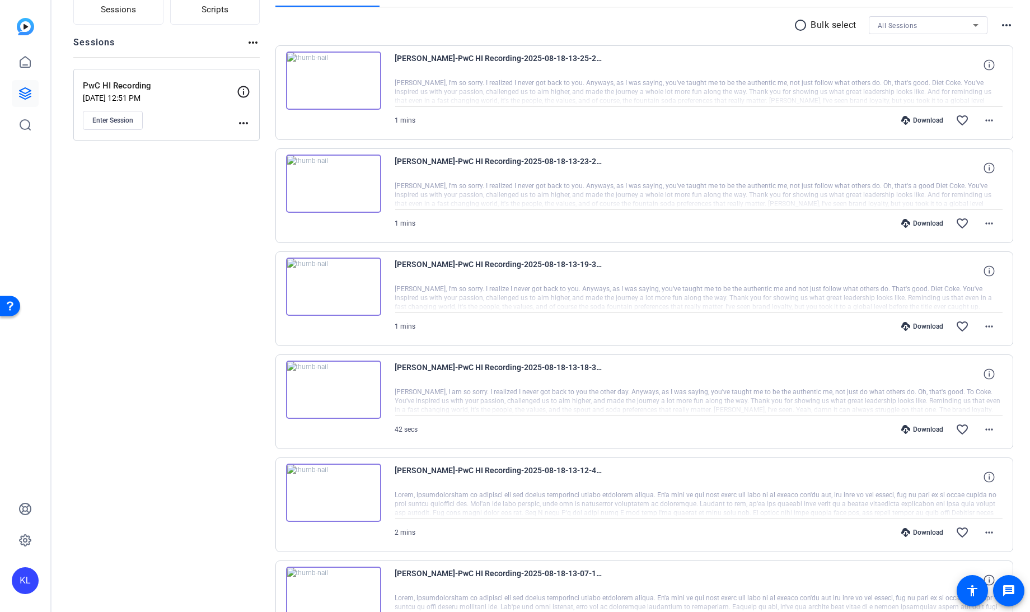
scroll to position [101, 0]
click at [983, 326] on mat-icon "more_horiz" at bounding box center [989, 326] width 13 height 13
click at [943, 375] on span "Download MP4" at bounding box center [953, 376] width 67 height 13
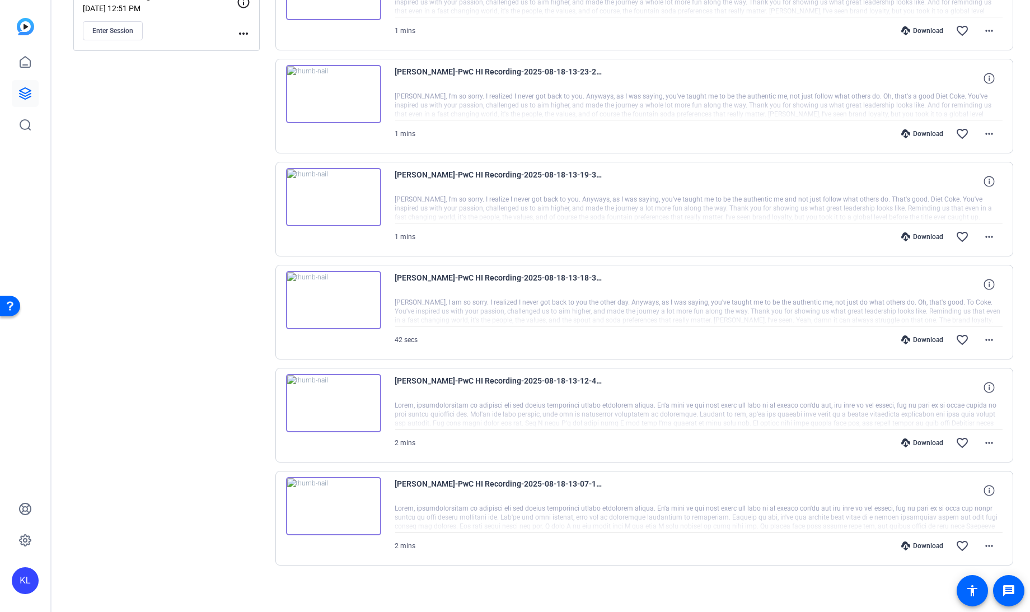
scroll to position [191, 0]
click at [985, 440] on mat-icon "more_horiz" at bounding box center [989, 442] width 13 height 13
click at [942, 493] on span "Download MP4" at bounding box center [953, 491] width 67 height 13
